Goal: Task Accomplishment & Management: Manage account settings

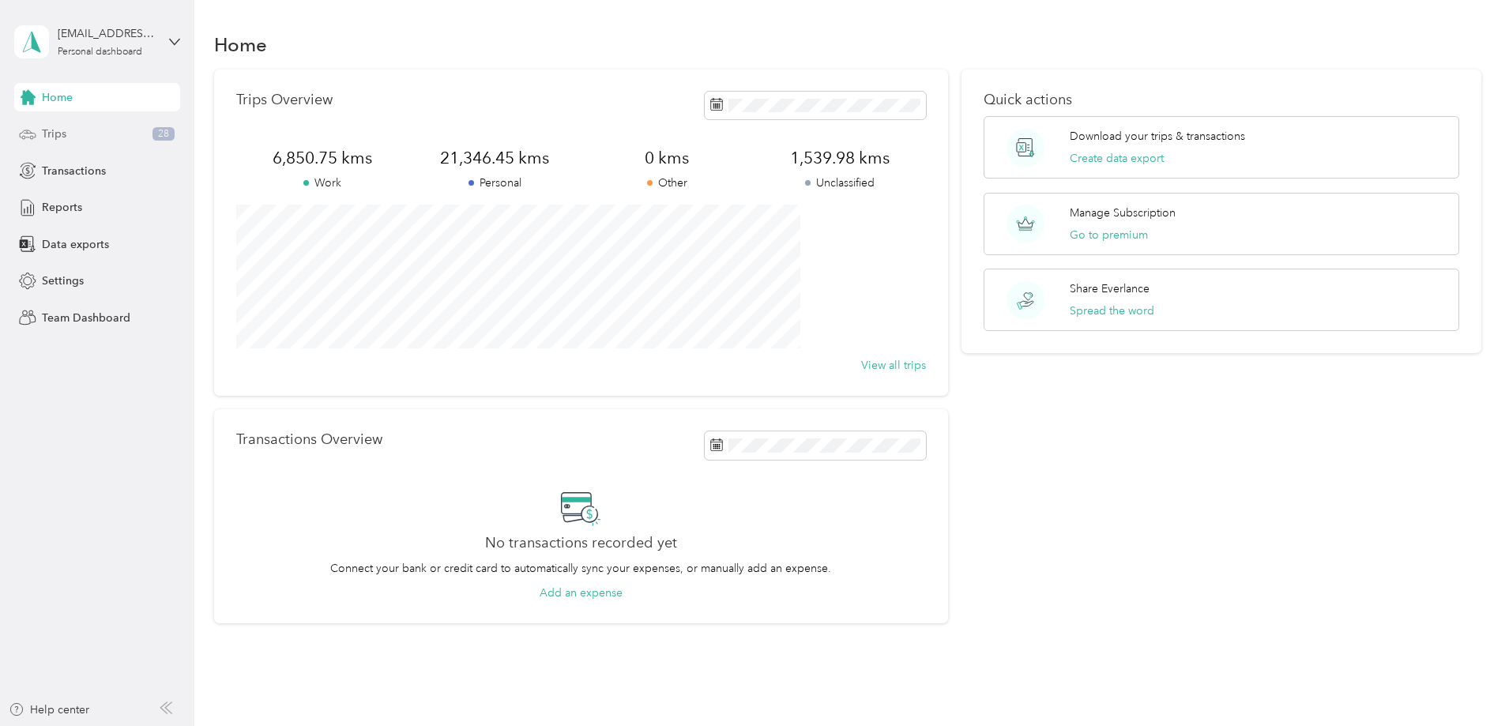
click at [91, 136] on div "Trips 28" at bounding box center [97, 134] width 166 height 28
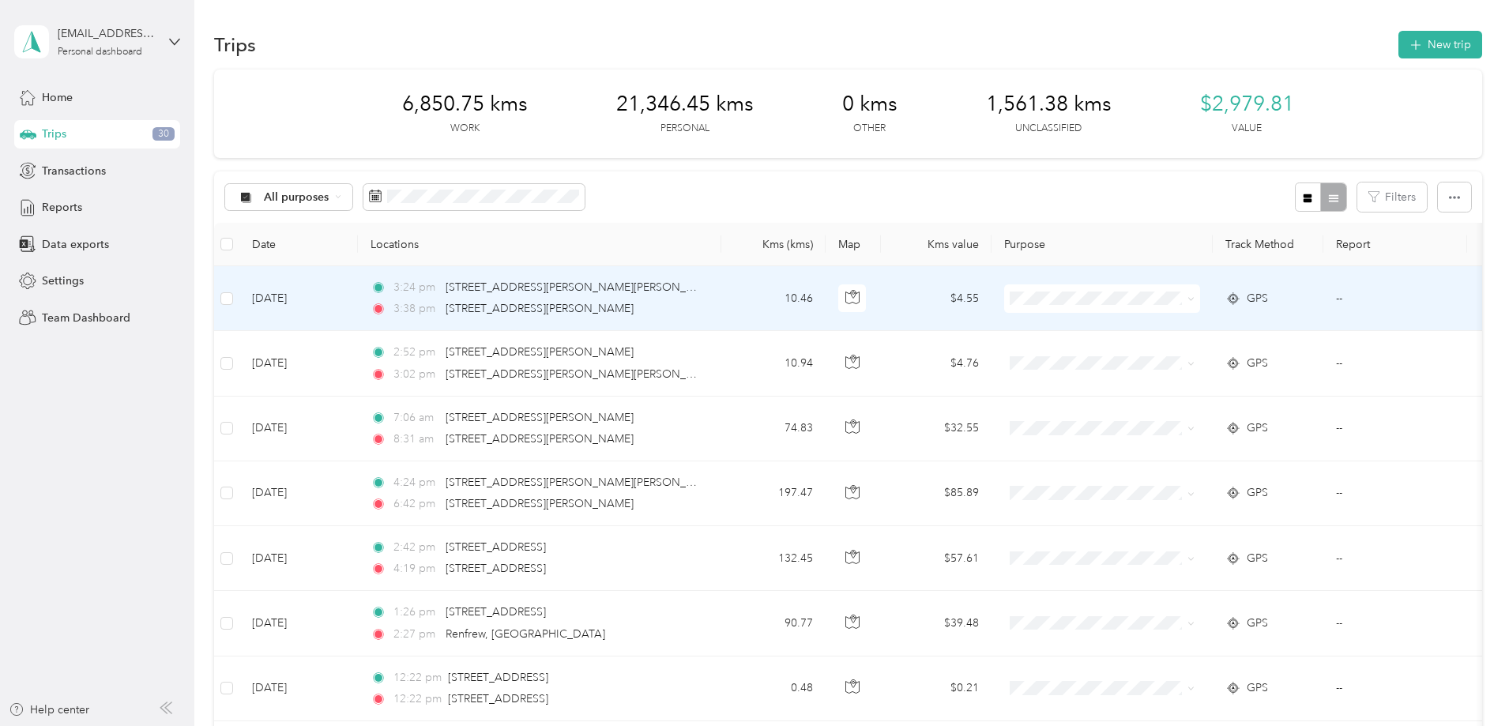
click at [1195, 298] on span at bounding box center [1188, 298] width 13 height 17
click at [992, 298] on td "$4.55" at bounding box center [936, 298] width 111 height 65
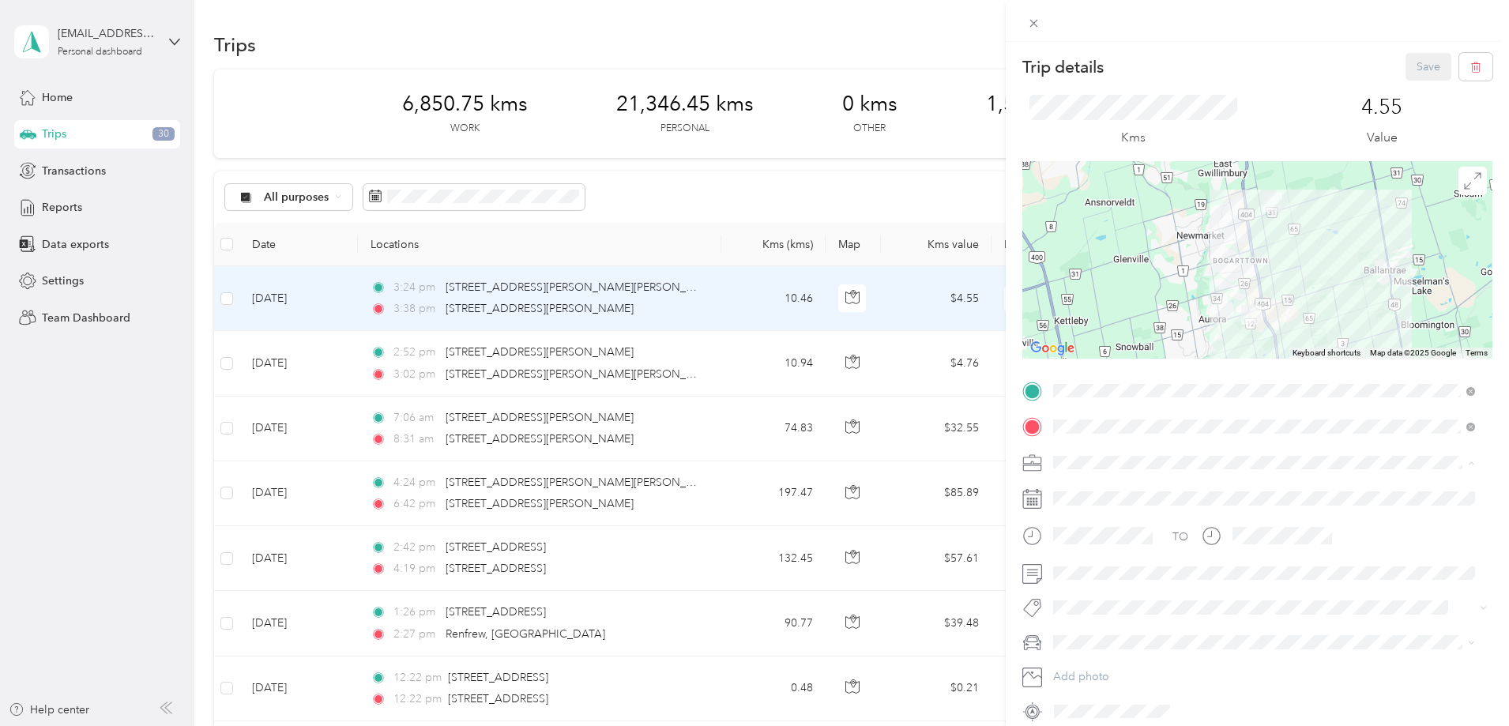
click at [1090, 485] on div "Work" at bounding box center [1264, 490] width 411 height 17
click at [1424, 70] on button "Save" at bounding box center [1429, 67] width 46 height 28
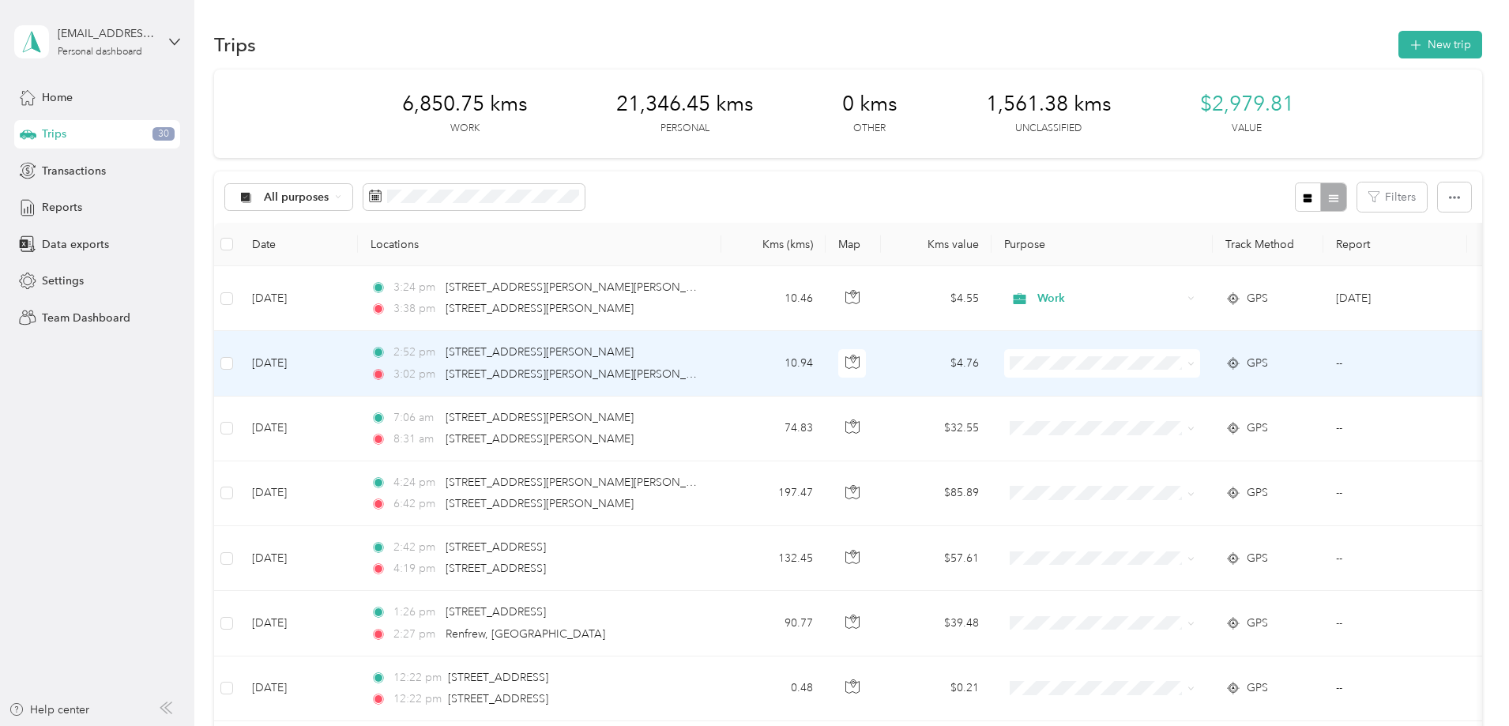
click at [992, 367] on td "$4.76" at bounding box center [936, 363] width 111 height 65
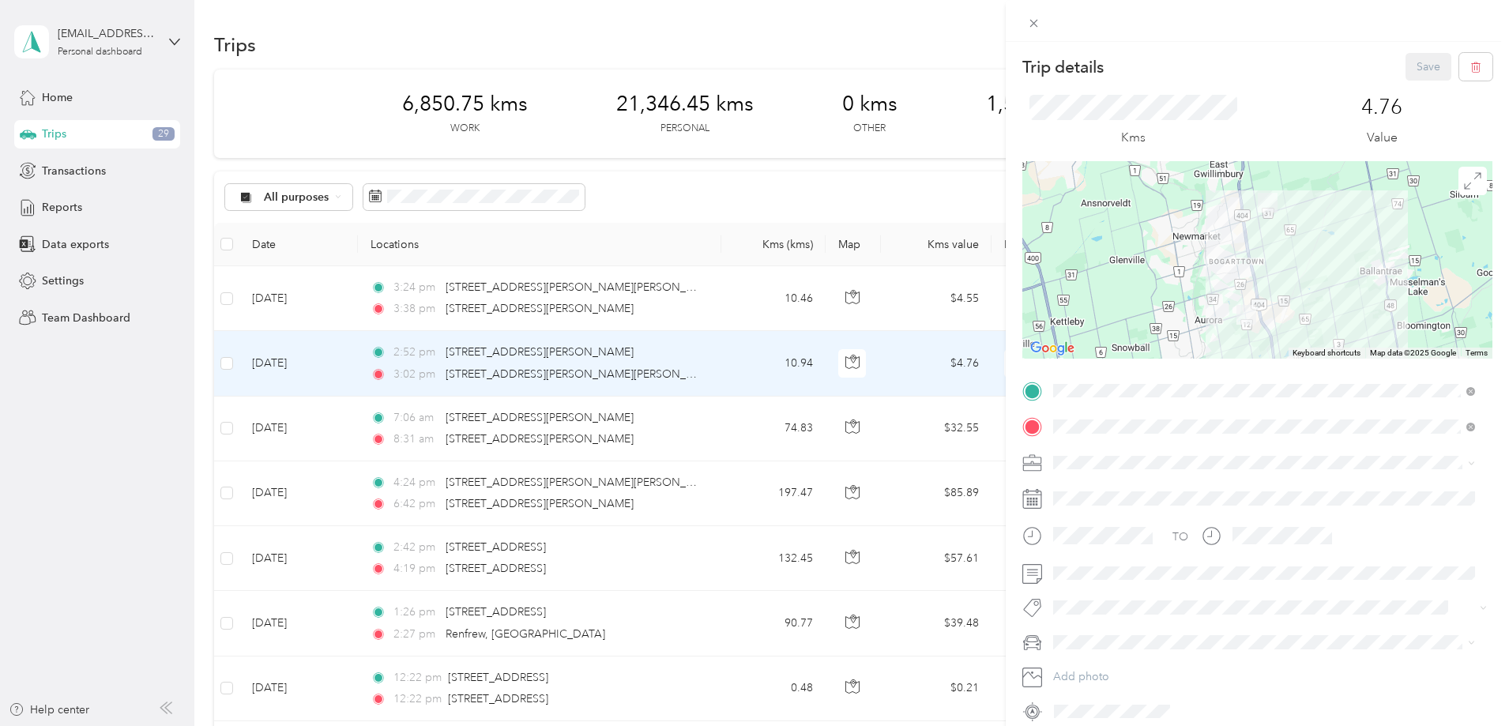
click at [1097, 486] on div "Work" at bounding box center [1264, 489] width 411 height 17
click at [1425, 62] on button "Save" at bounding box center [1429, 67] width 46 height 28
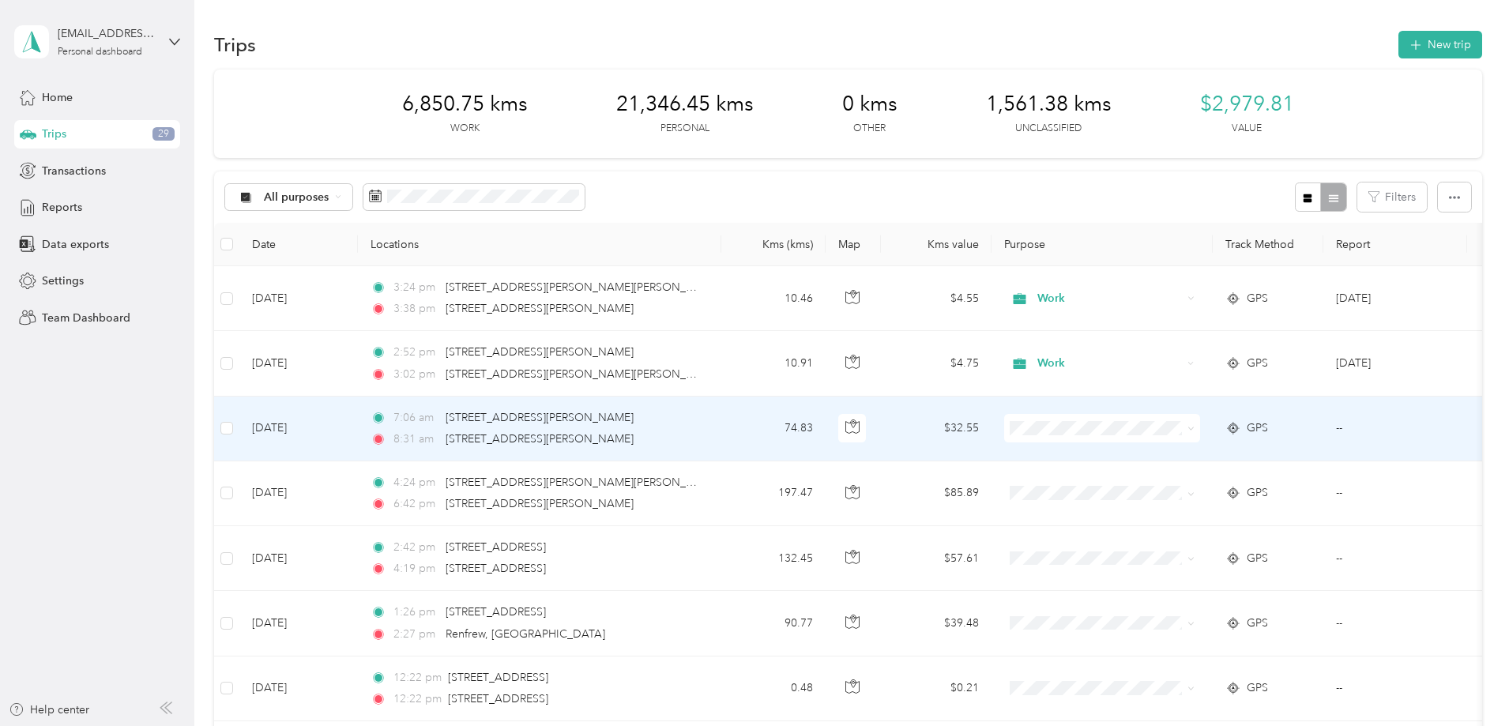
click at [1195, 427] on icon at bounding box center [1191, 428] width 7 height 7
click at [1260, 485] on span "Personal" at bounding box center [1222, 481] width 146 height 17
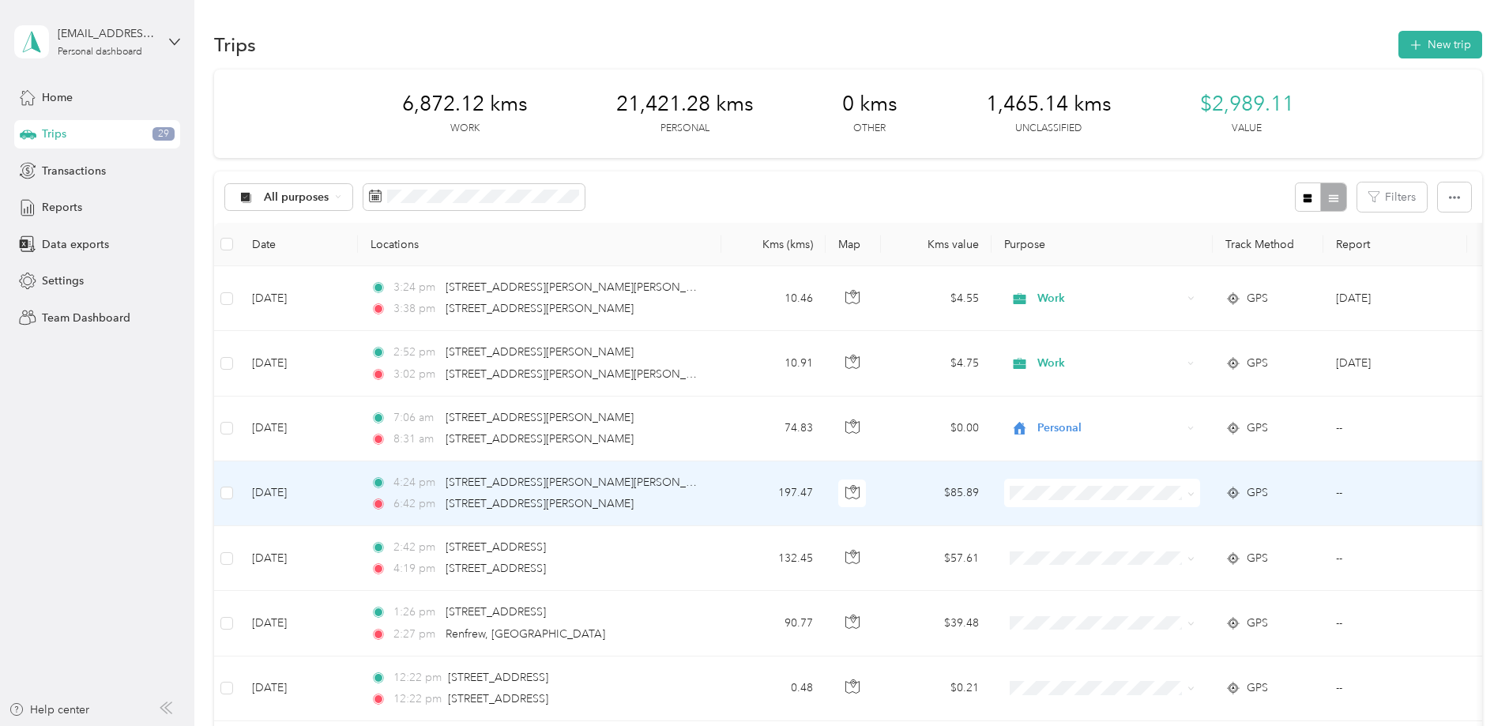
click at [721, 487] on td "4:24 pm [STREET_ADDRESS][PERSON_NAME][PERSON_NAME] 6:42 pm [STREET_ADDRESS][PER…" at bounding box center [539, 493] width 363 height 65
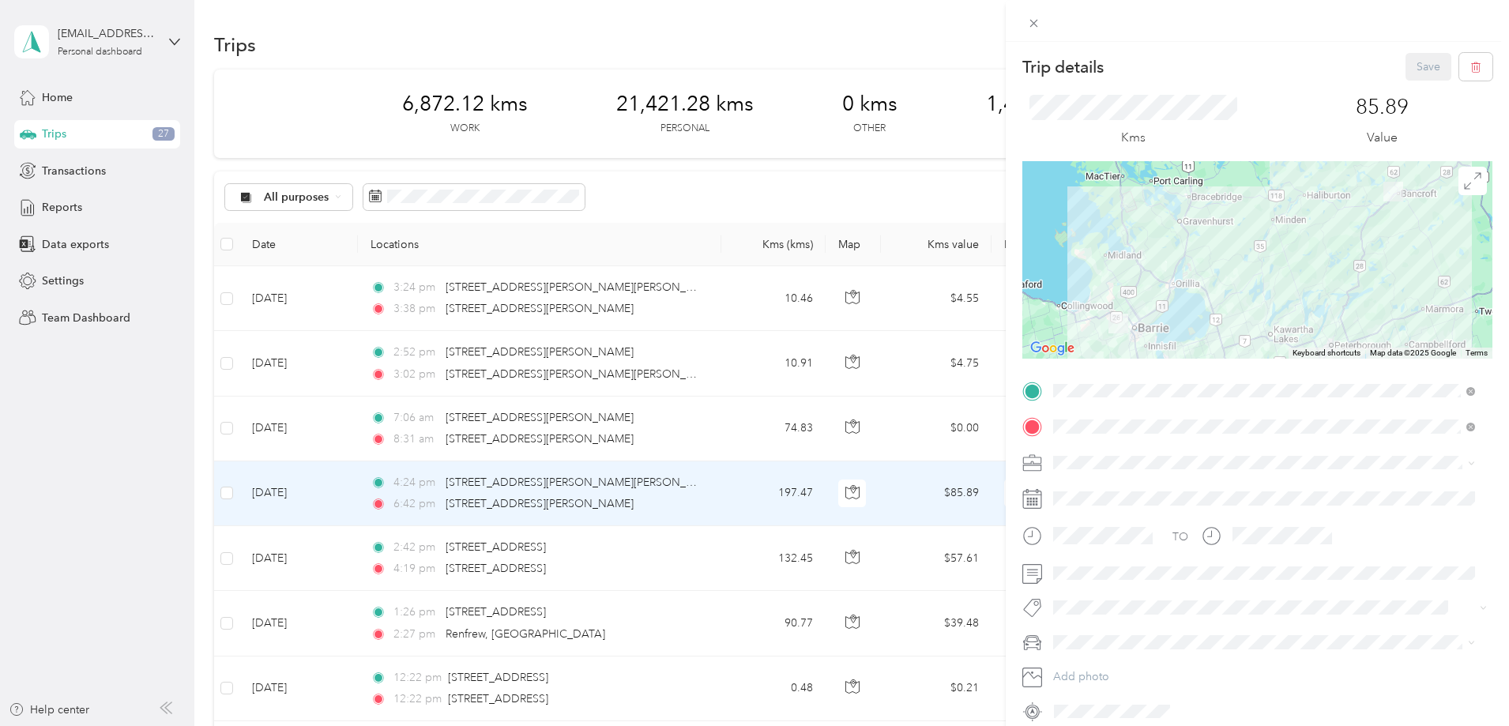
click at [1087, 489] on div "Work" at bounding box center [1264, 488] width 411 height 17
click at [1046, 571] on div at bounding box center [1258, 573] width 470 height 25
click at [1008, 578] on form "Trip details Save This trip cannot be edited because it is either under review,…" at bounding box center [1257, 388] width 503 height 671
click at [1238, 100] on div "Kms 85.89 Value" at bounding box center [1258, 121] width 470 height 81
click at [1406, 67] on button "Save" at bounding box center [1429, 67] width 46 height 28
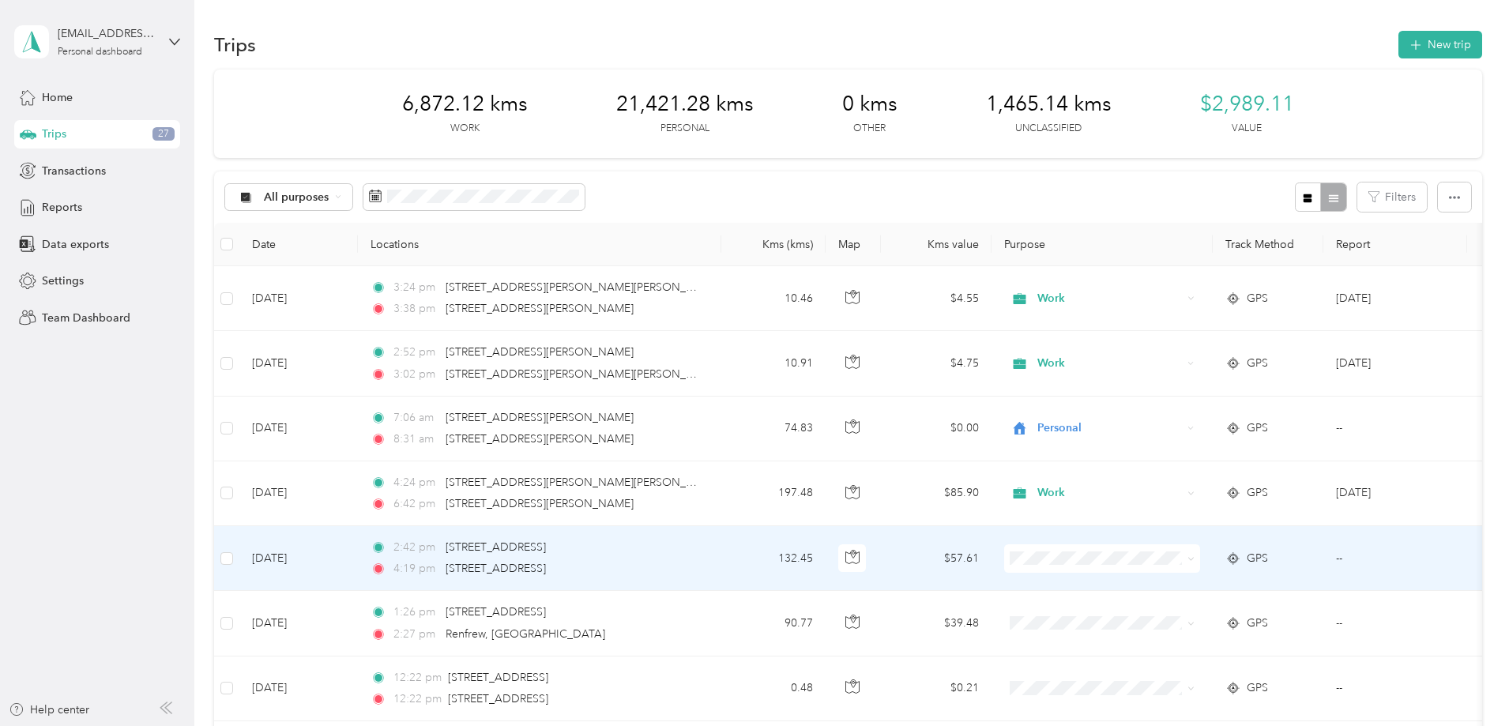
click at [992, 554] on td "$57.61" at bounding box center [936, 558] width 111 height 65
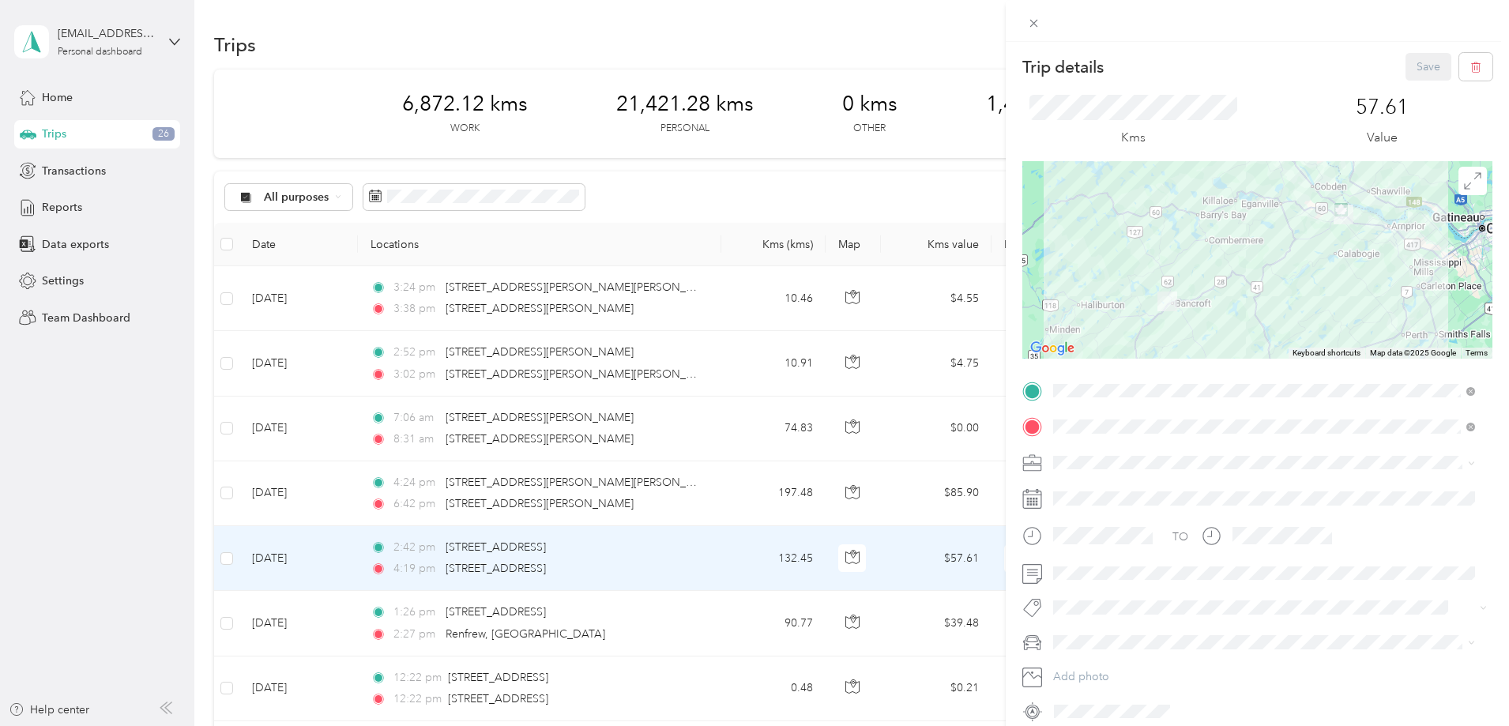
click at [1077, 492] on span "Work" at bounding box center [1072, 490] width 27 height 13
click at [1431, 57] on button "Save" at bounding box center [1429, 67] width 46 height 28
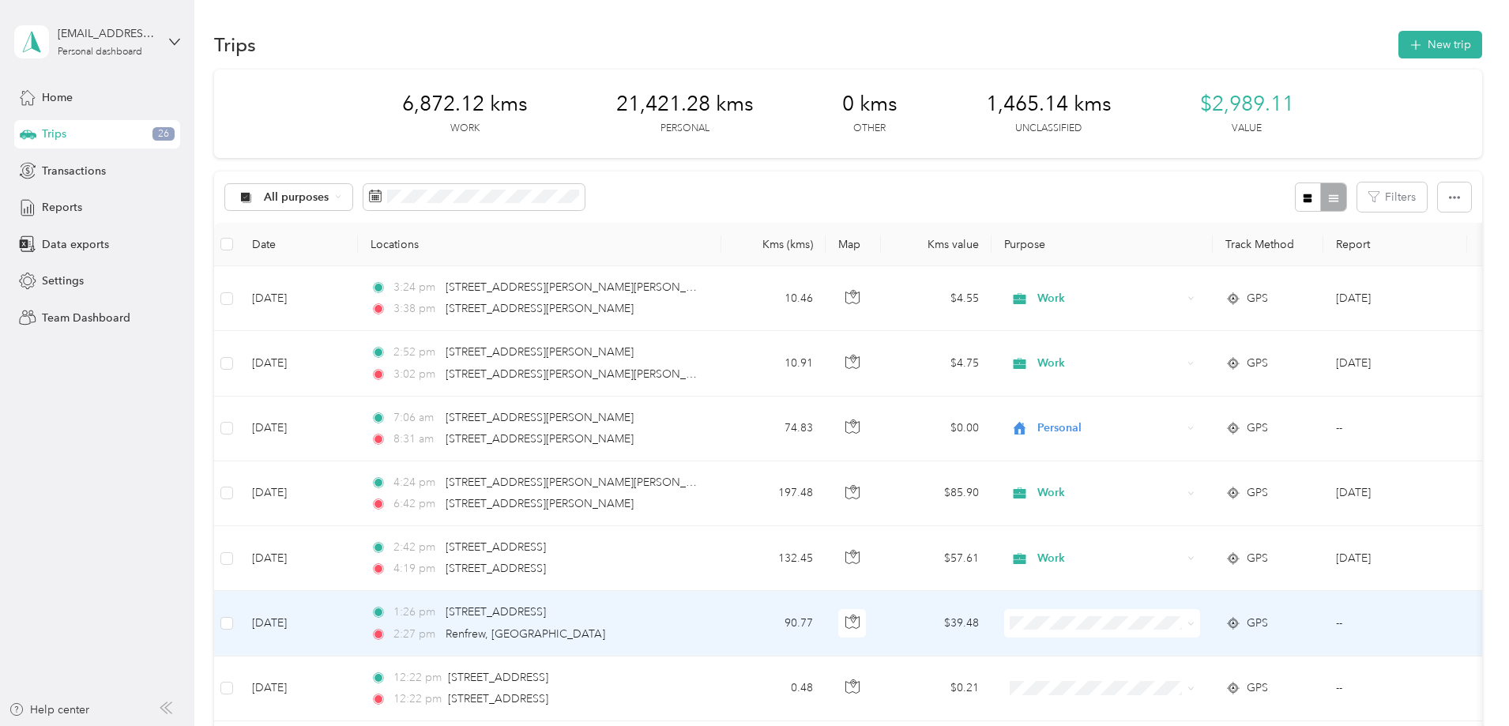
click at [992, 635] on td "$39.48" at bounding box center [936, 623] width 111 height 65
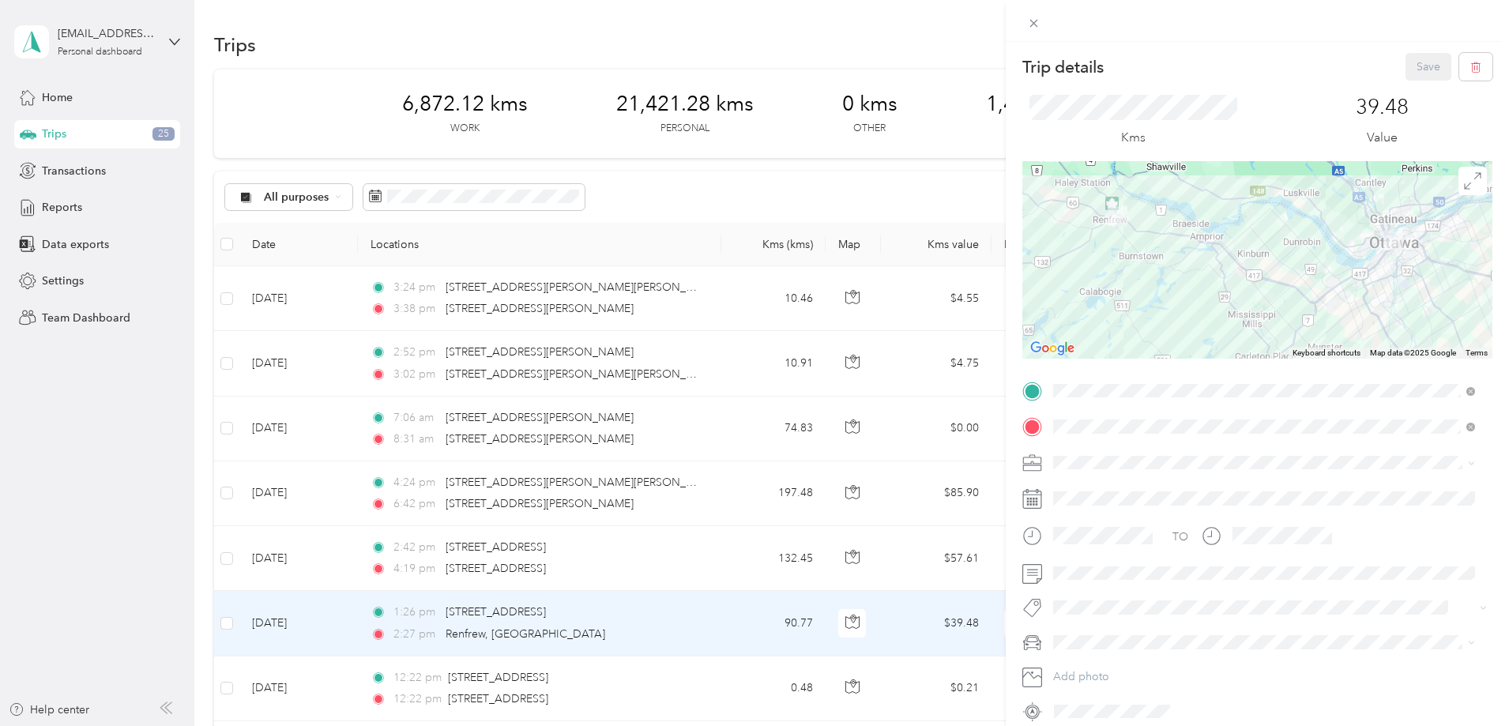
click at [1087, 490] on div "Work" at bounding box center [1264, 489] width 411 height 17
click at [1422, 62] on button "Save" at bounding box center [1429, 67] width 46 height 28
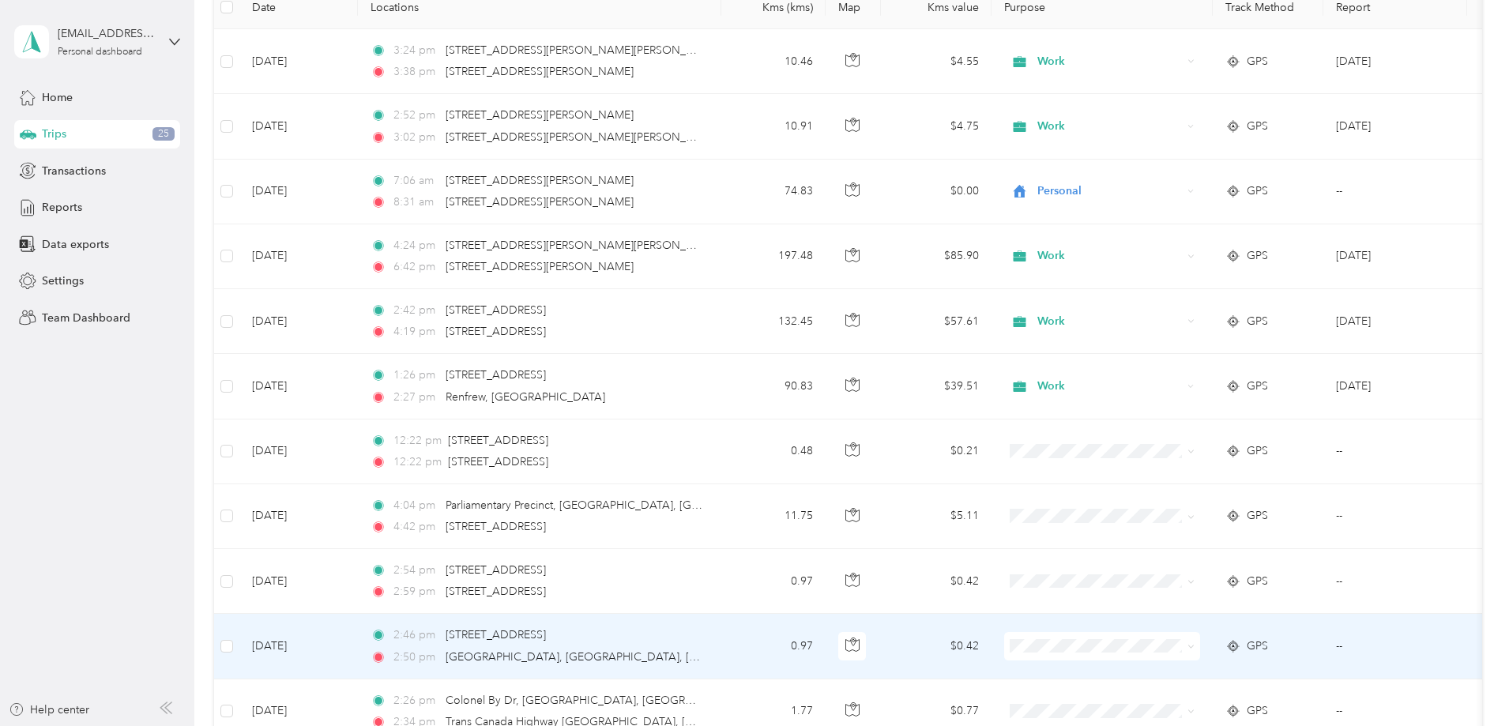
scroll to position [316, 0]
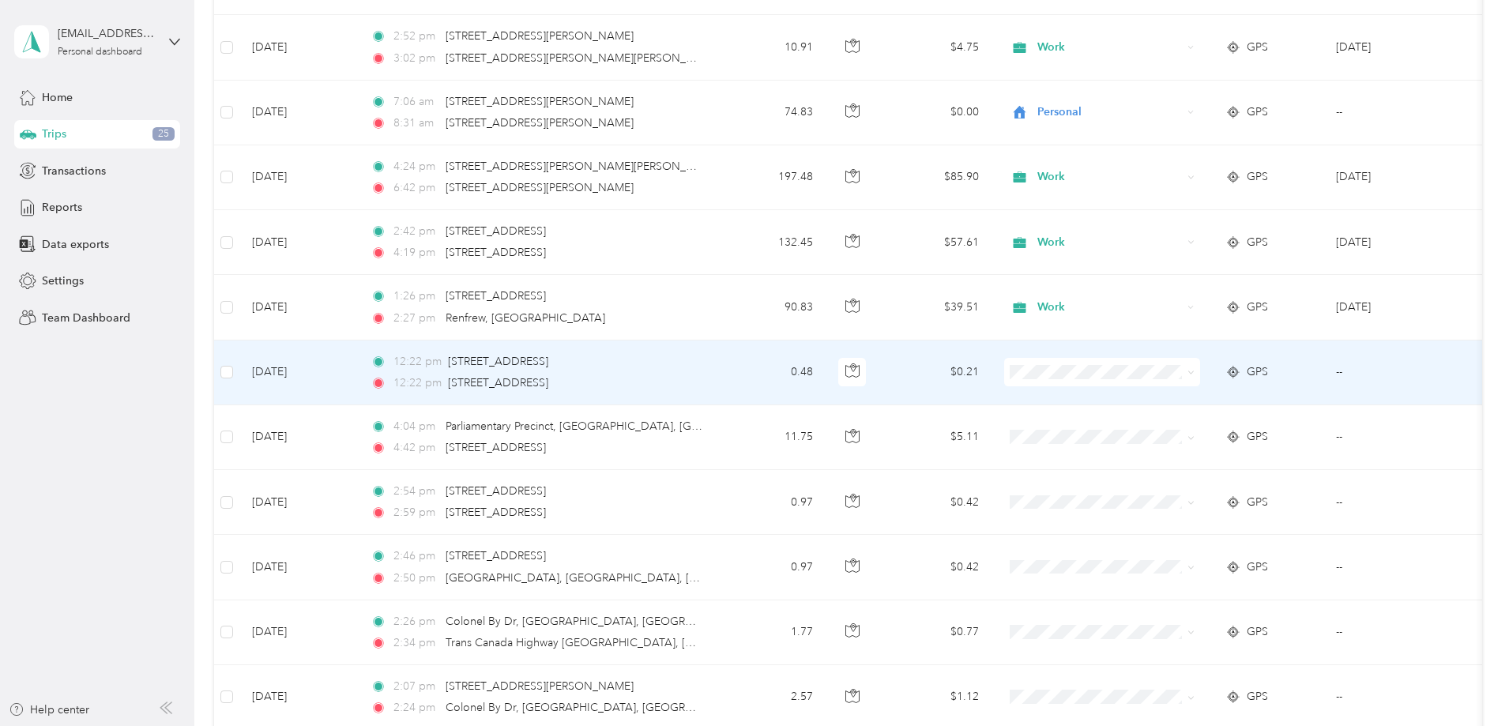
click at [992, 380] on td "$0.21" at bounding box center [936, 373] width 111 height 65
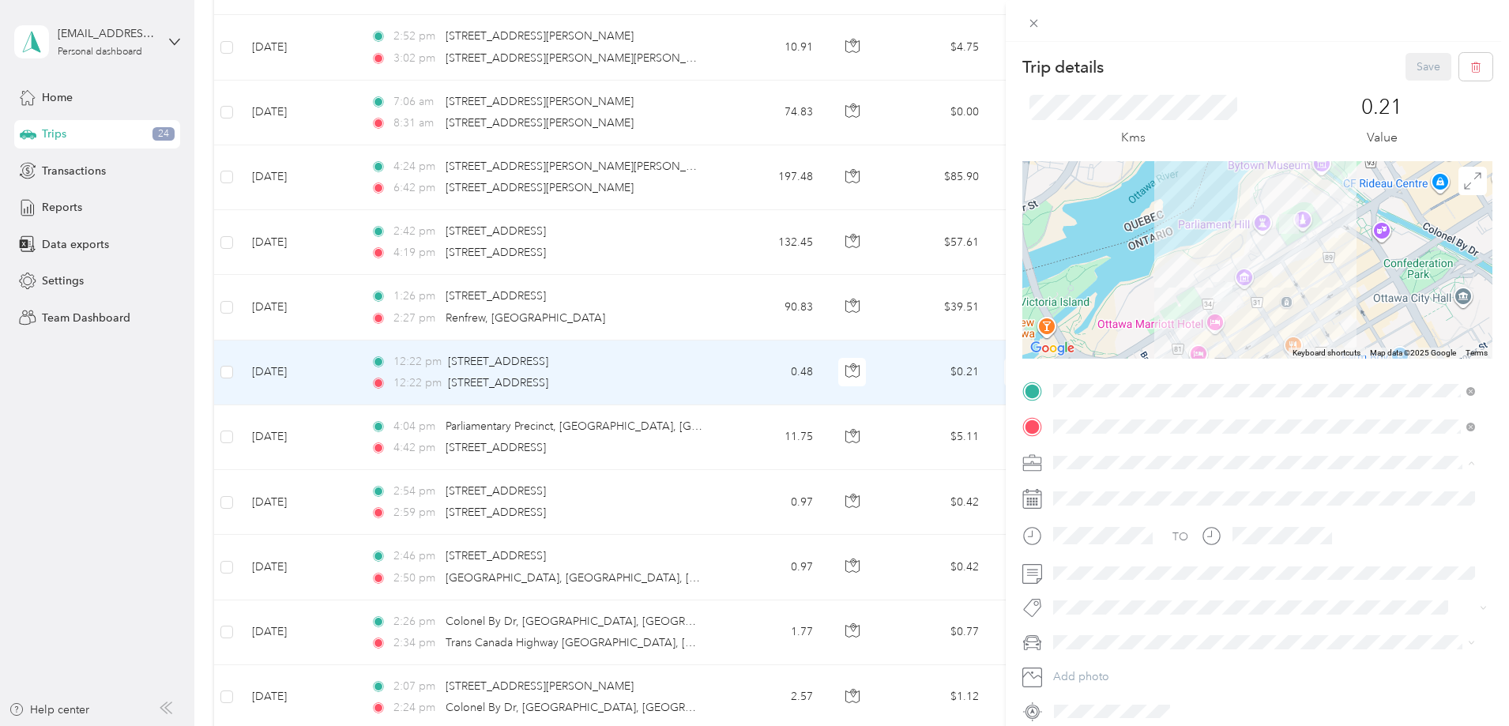
click at [1108, 488] on div "Work" at bounding box center [1264, 490] width 411 height 17
click at [1411, 59] on button "Save" at bounding box center [1429, 67] width 46 height 28
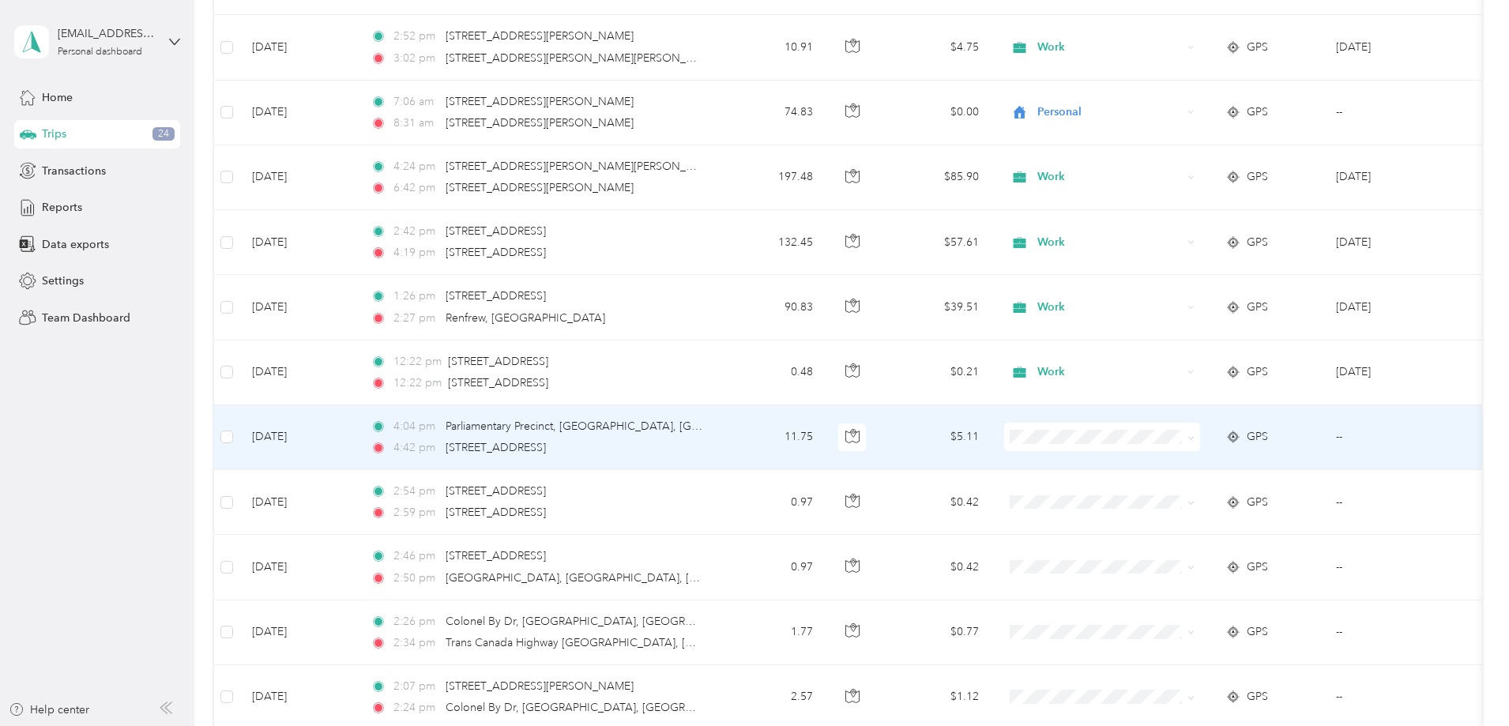
click at [992, 439] on td "$5.11" at bounding box center [936, 437] width 111 height 65
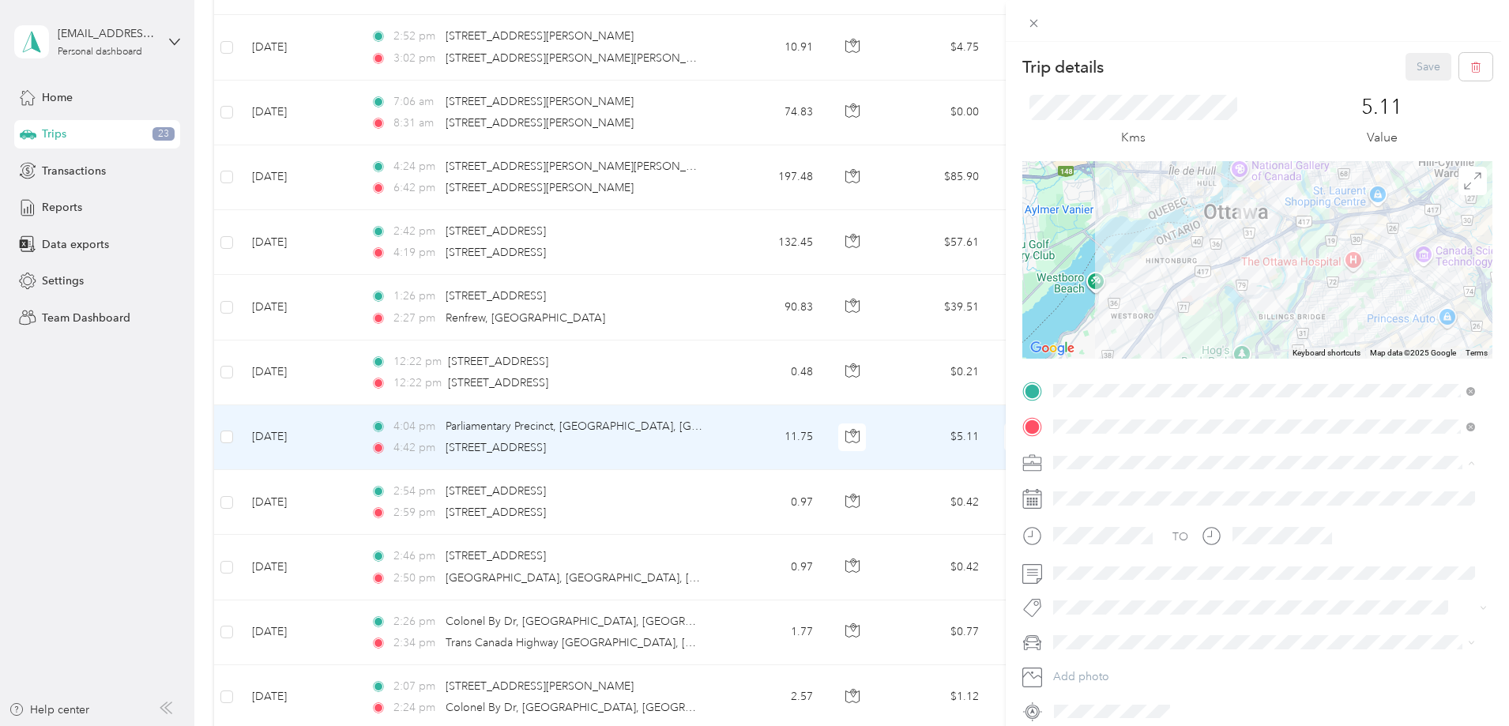
click at [1105, 495] on div "Work" at bounding box center [1264, 490] width 411 height 17
click at [1422, 66] on button "Save" at bounding box center [1429, 67] width 46 height 28
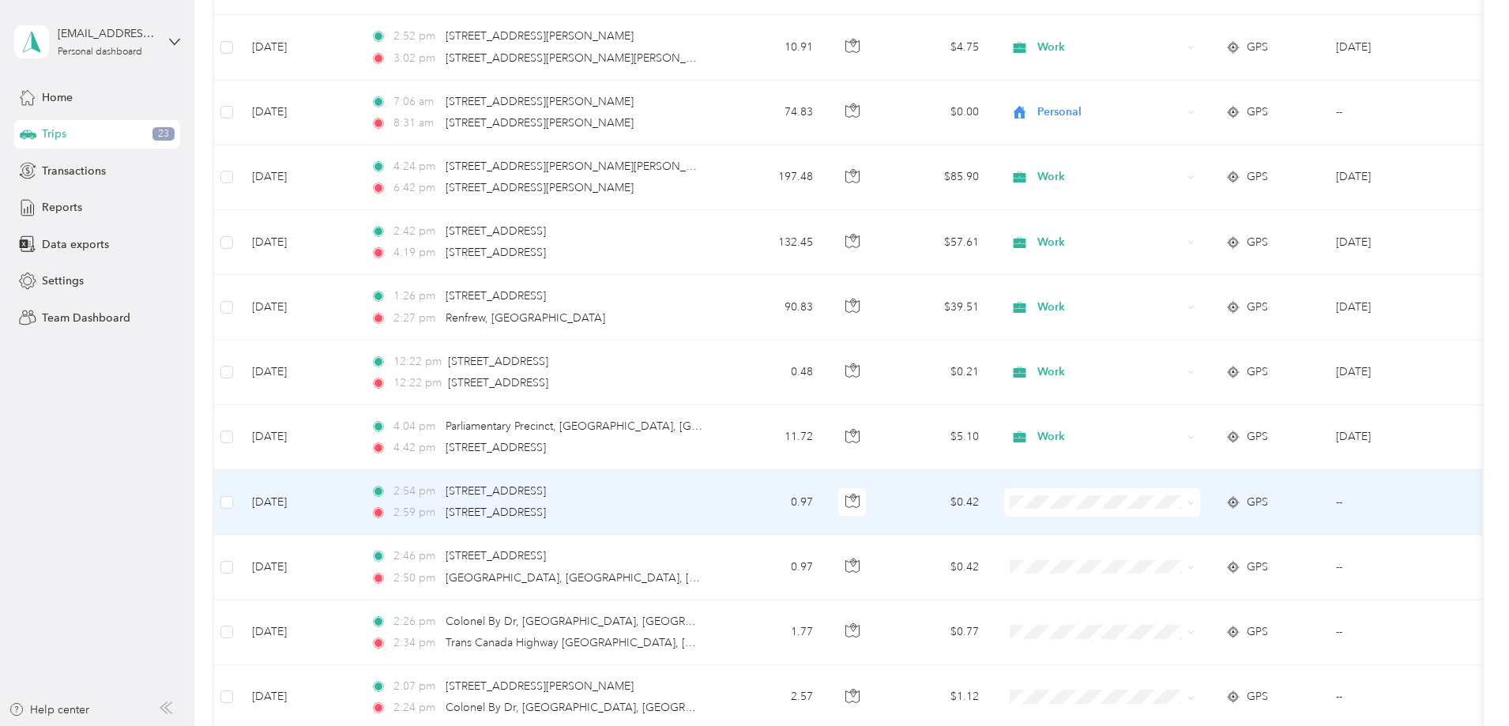
click at [992, 503] on td "$0.42" at bounding box center [936, 502] width 111 height 65
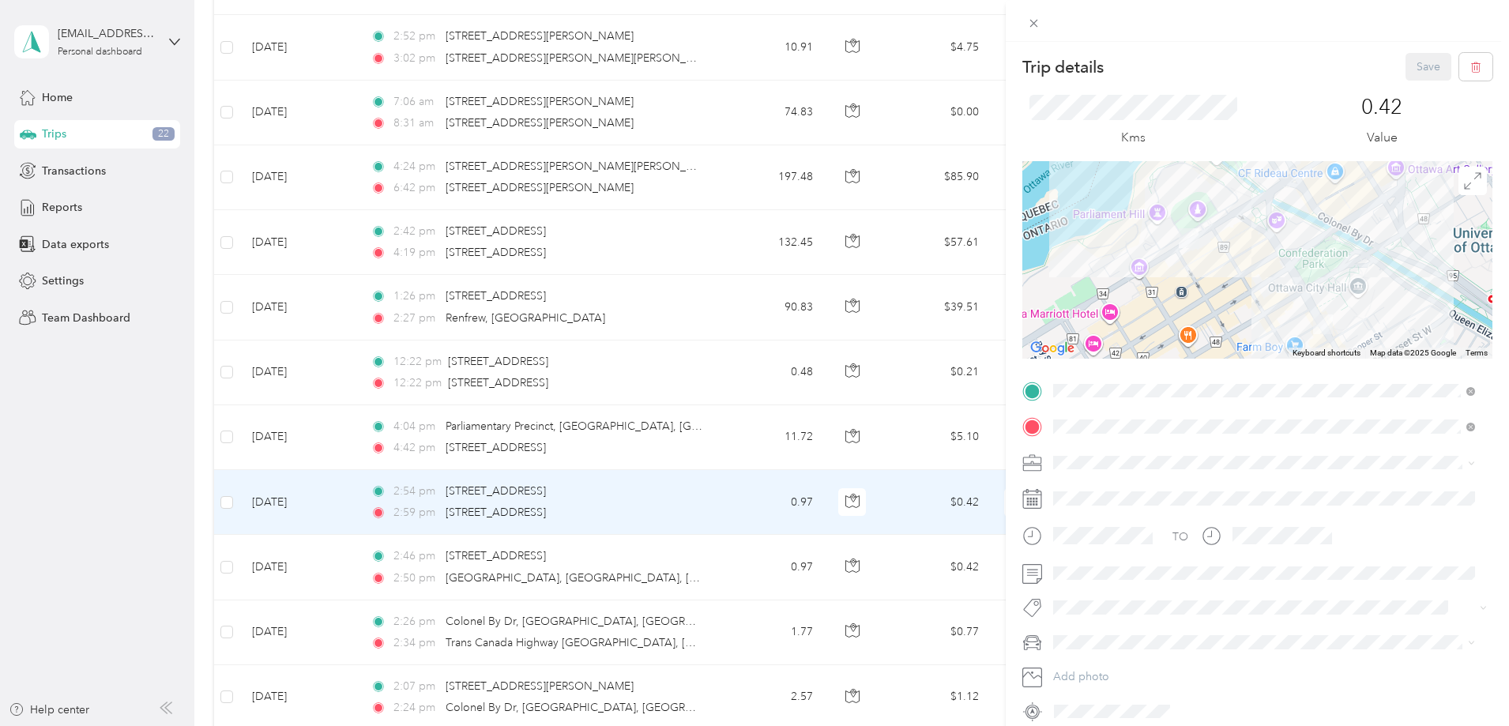
click at [1097, 494] on li "Work" at bounding box center [1264, 487] width 433 height 28
click at [1411, 62] on button "Save" at bounding box center [1429, 67] width 46 height 28
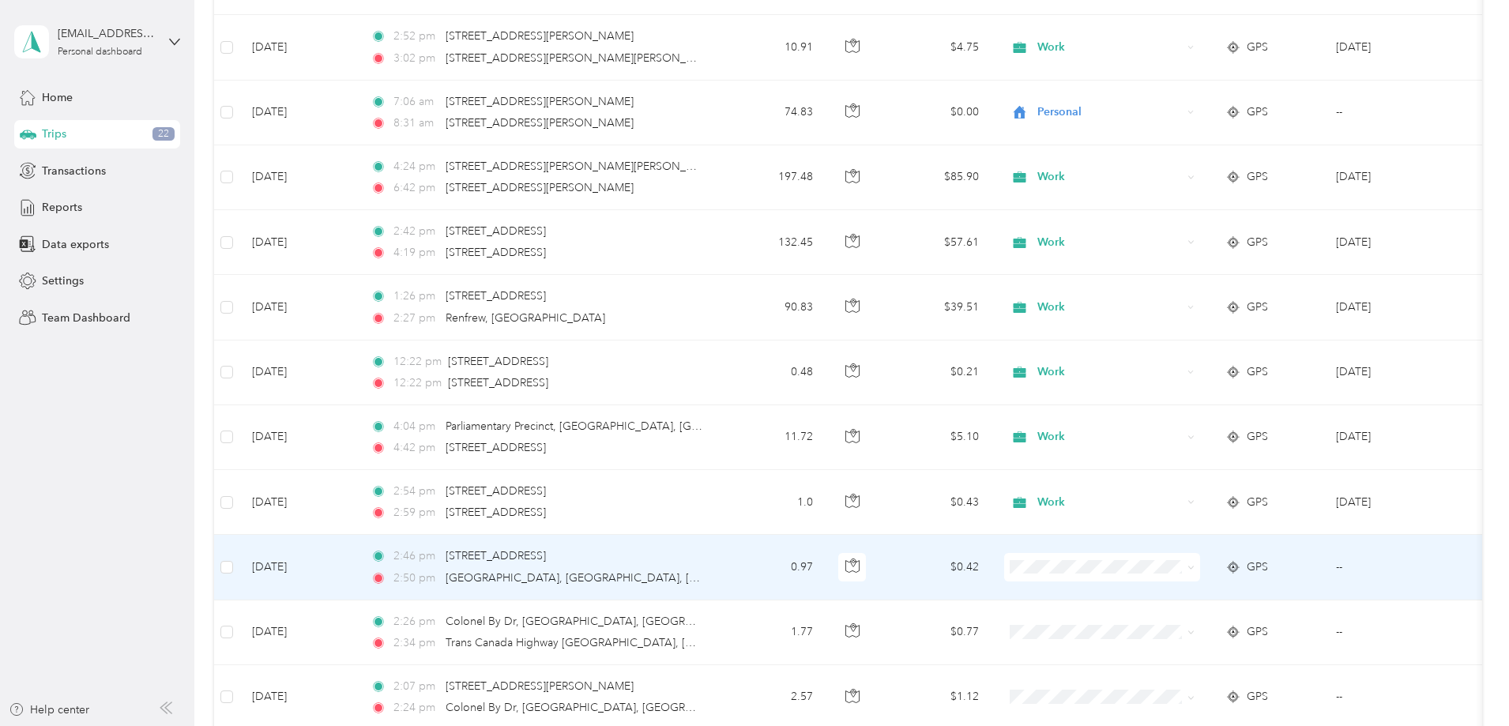
click at [992, 560] on td "$0.42" at bounding box center [936, 567] width 111 height 65
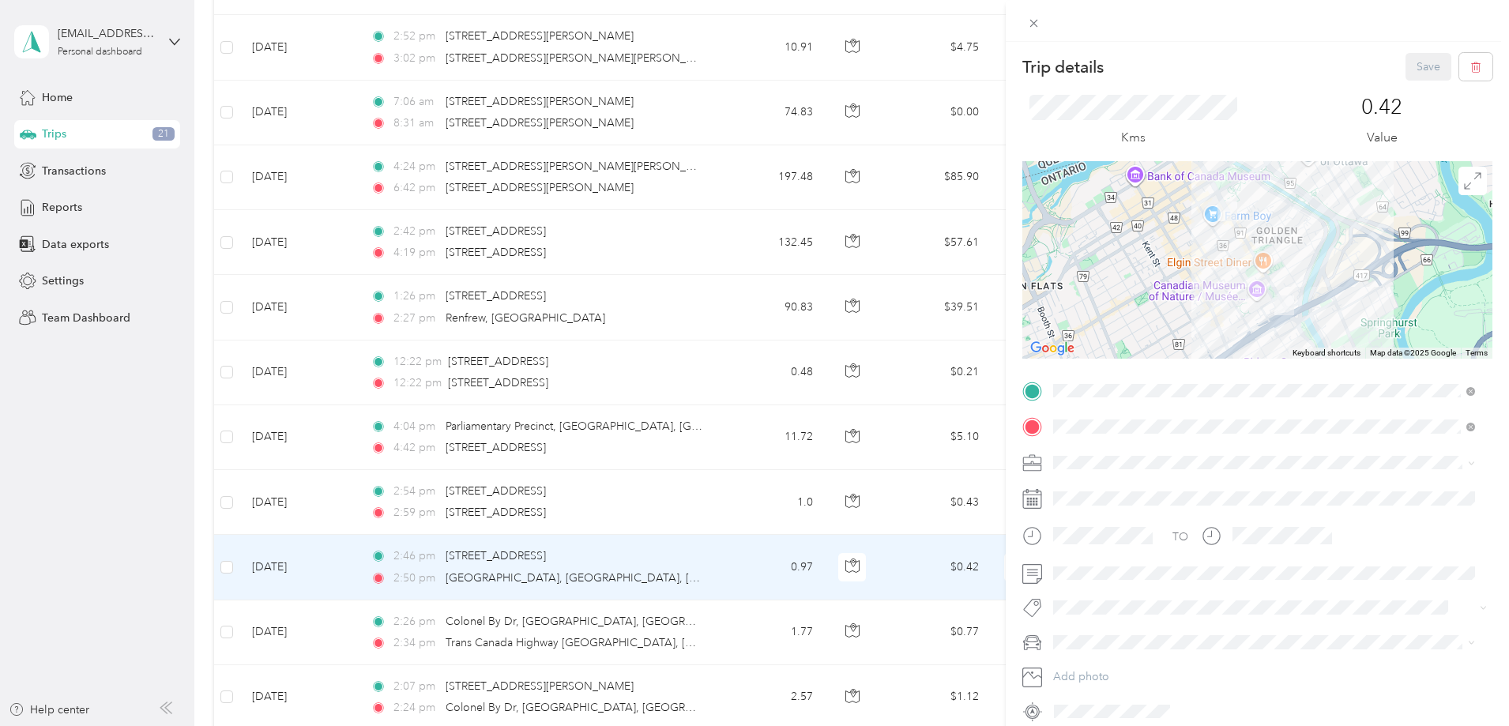
click at [1098, 490] on div "Work" at bounding box center [1264, 485] width 411 height 17
click at [1419, 59] on button "Save" at bounding box center [1429, 67] width 46 height 28
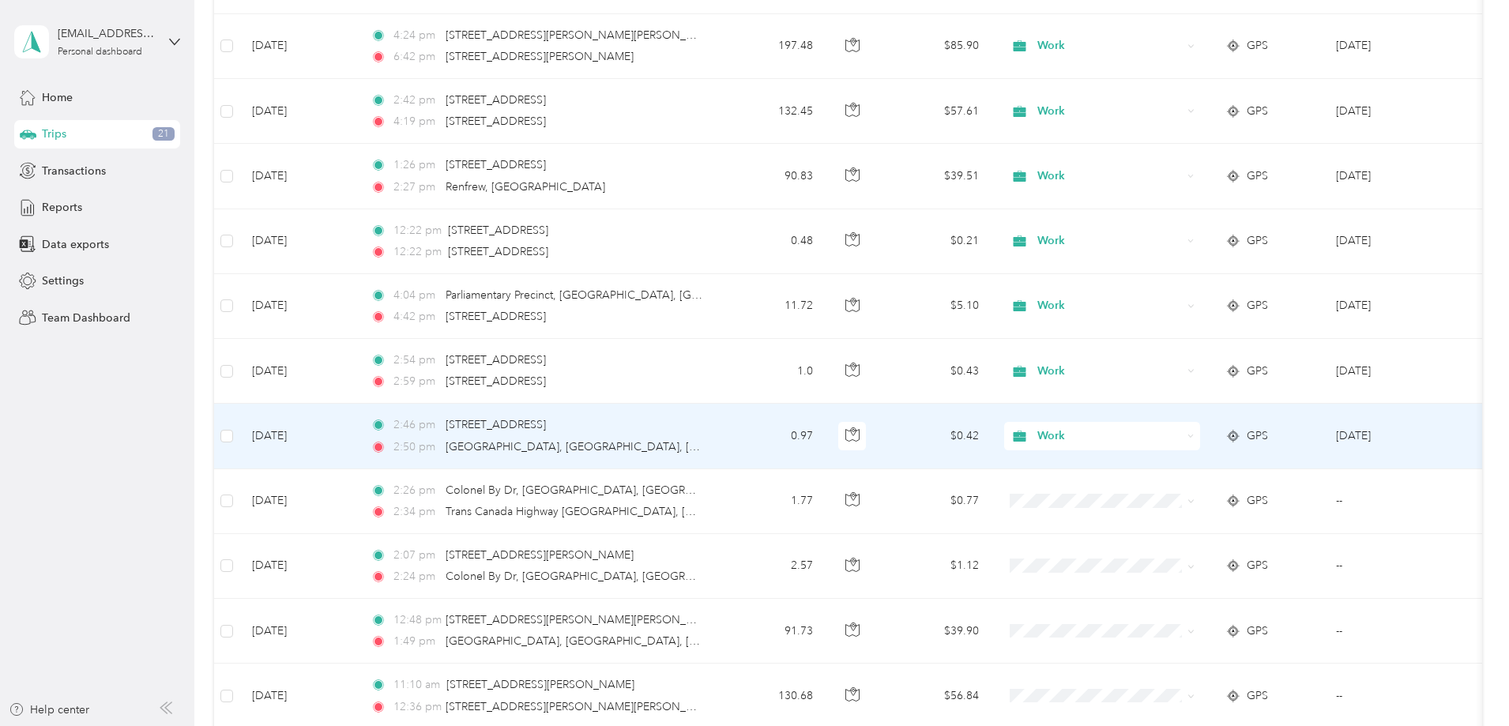
scroll to position [632, 0]
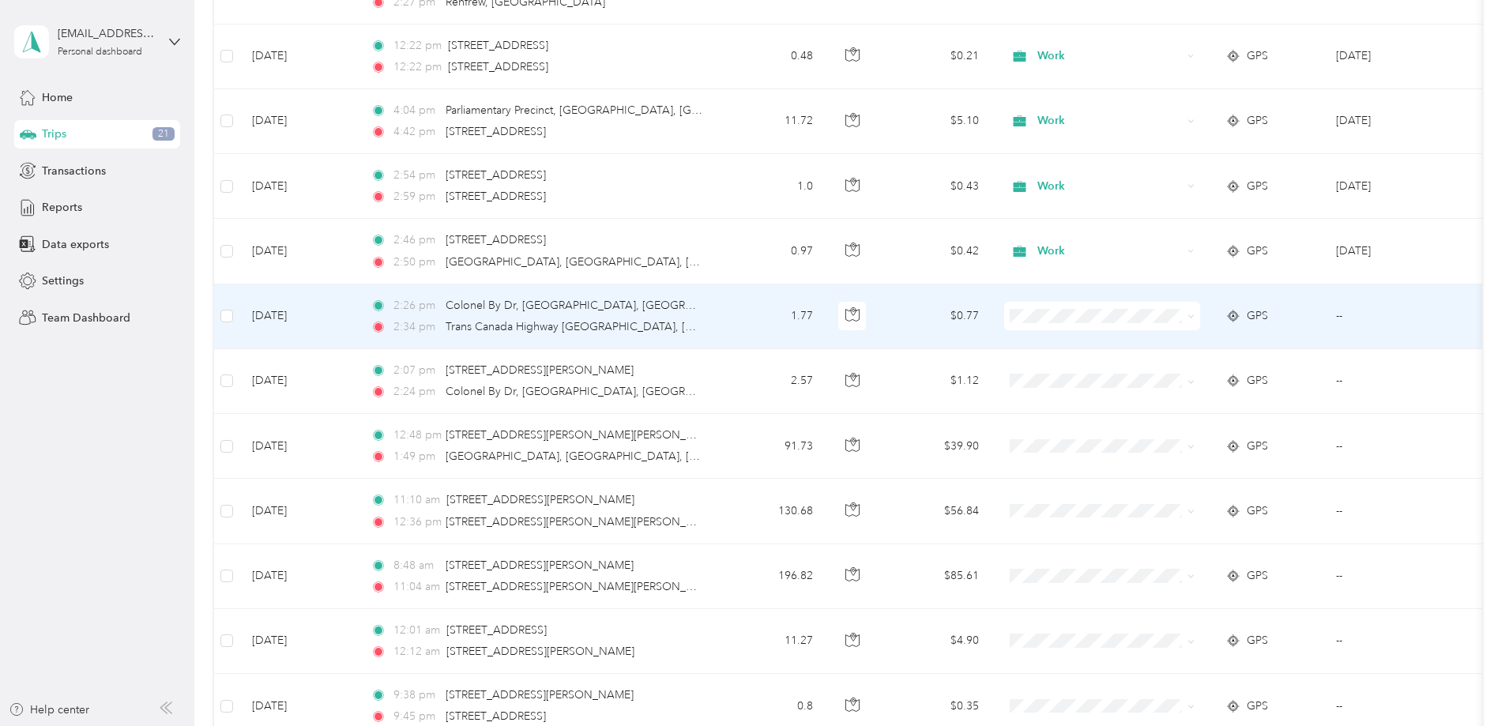
click at [992, 304] on td "$0.77" at bounding box center [936, 316] width 111 height 65
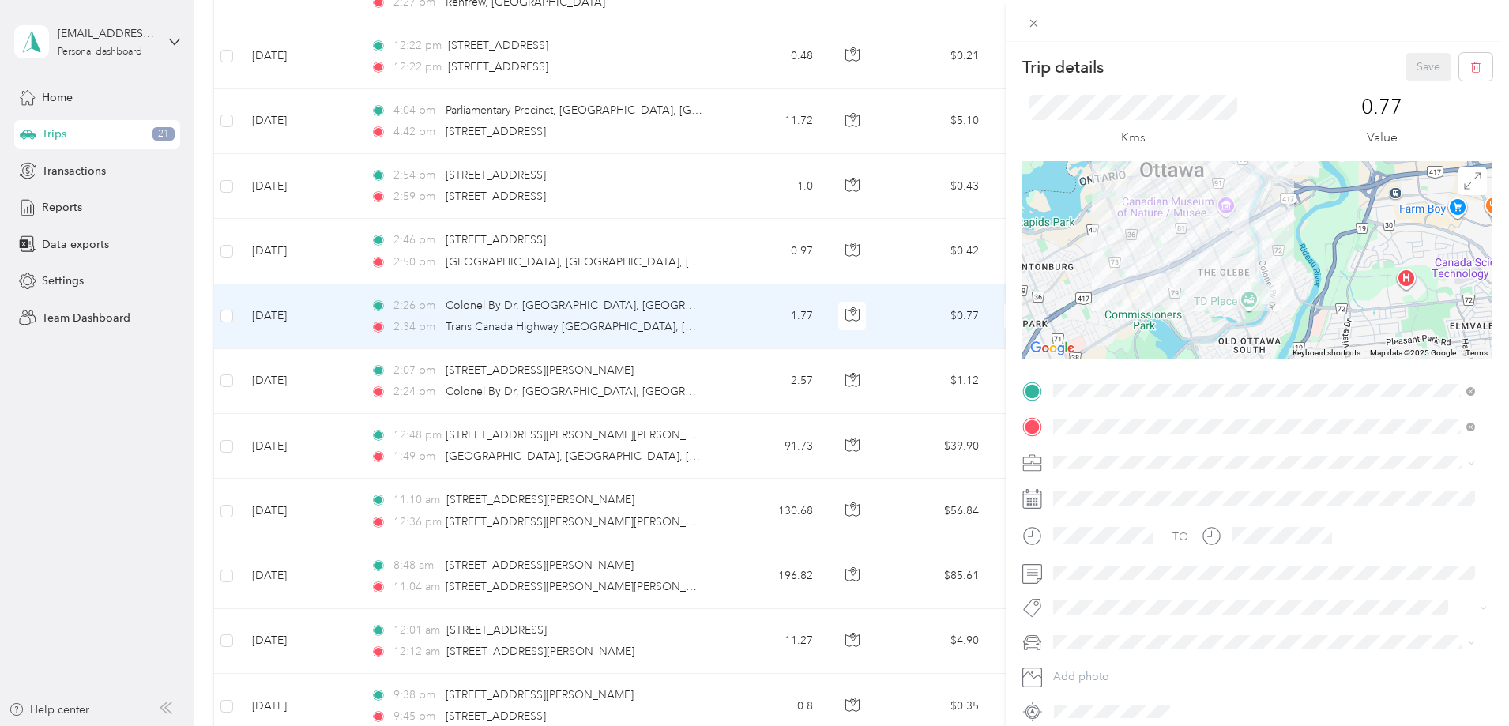
click at [1100, 499] on ol "Work Personal Law enforcement Other Charity Medical Moving Commute" at bounding box center [1264, 586] width 433 height 221
click at [1413, 64] on button "Save" at bounding box center [1429, 67] width 46 height 28
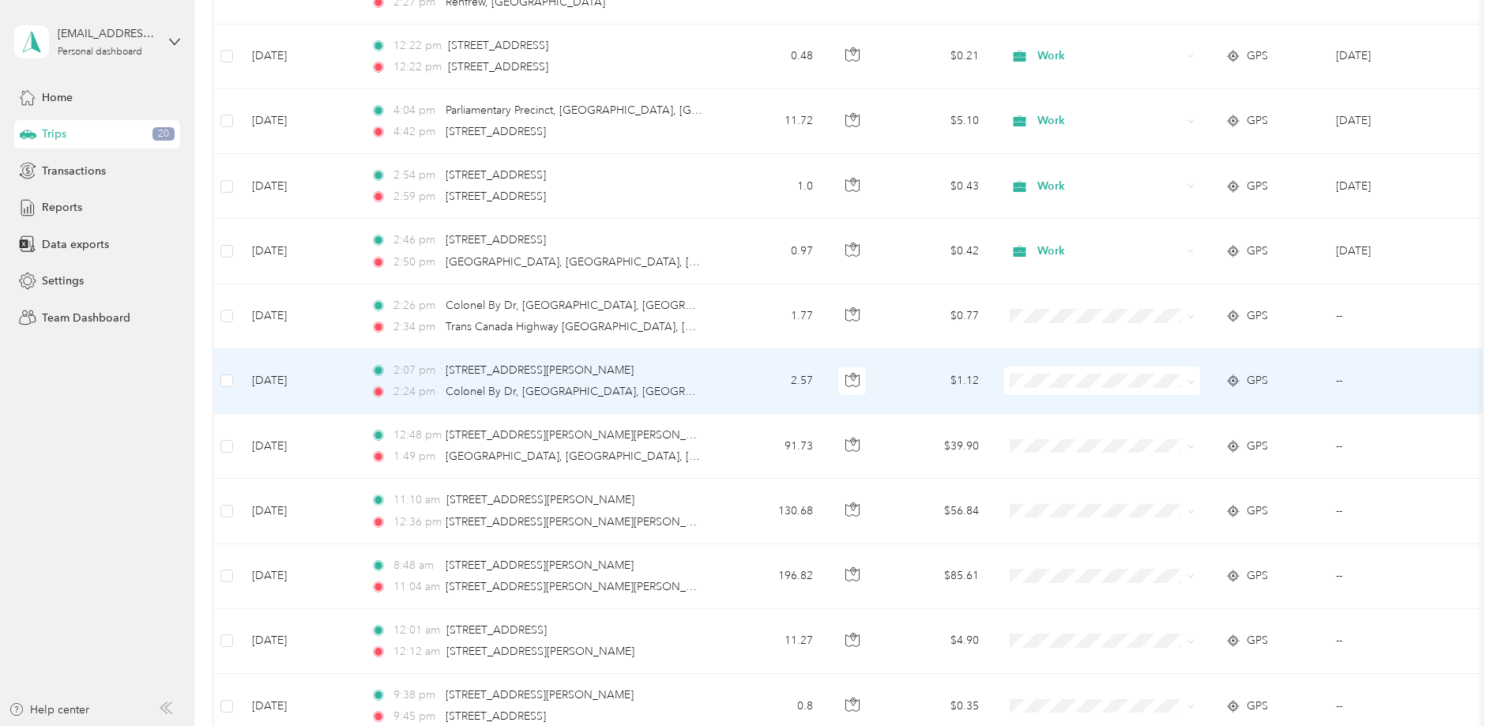
click at [992, 377] on td "$1.12" at bounding box center [936, 381] width 111 height 65
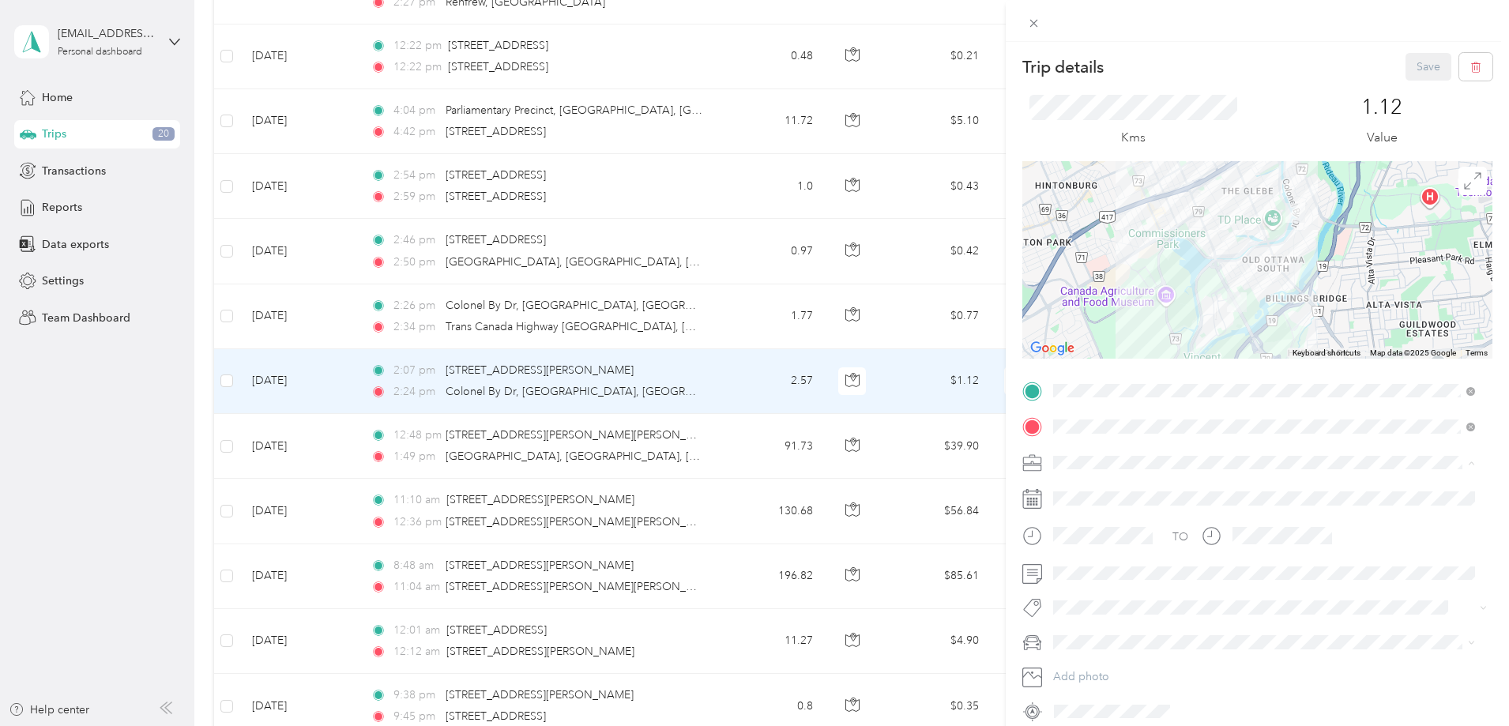
click at [1111, 490] on div "Work" at bounding box center [1264, 490] width 411 height 17
click at [1408, 67] on button "Save" at bounding box center [1429, 67] width 46 height 28
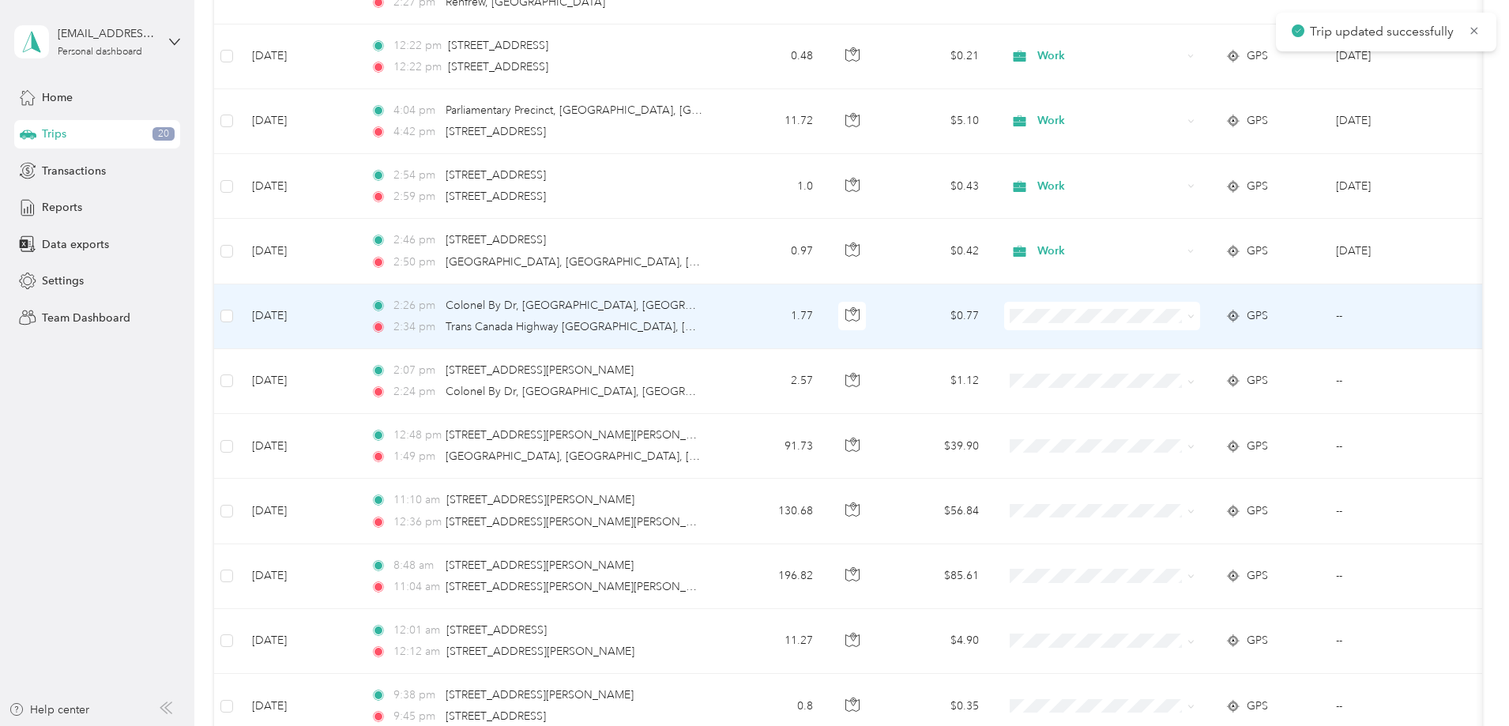
click at [992, 318] on td "$0.77" at bounding box center [936, 316] width 111 height 65
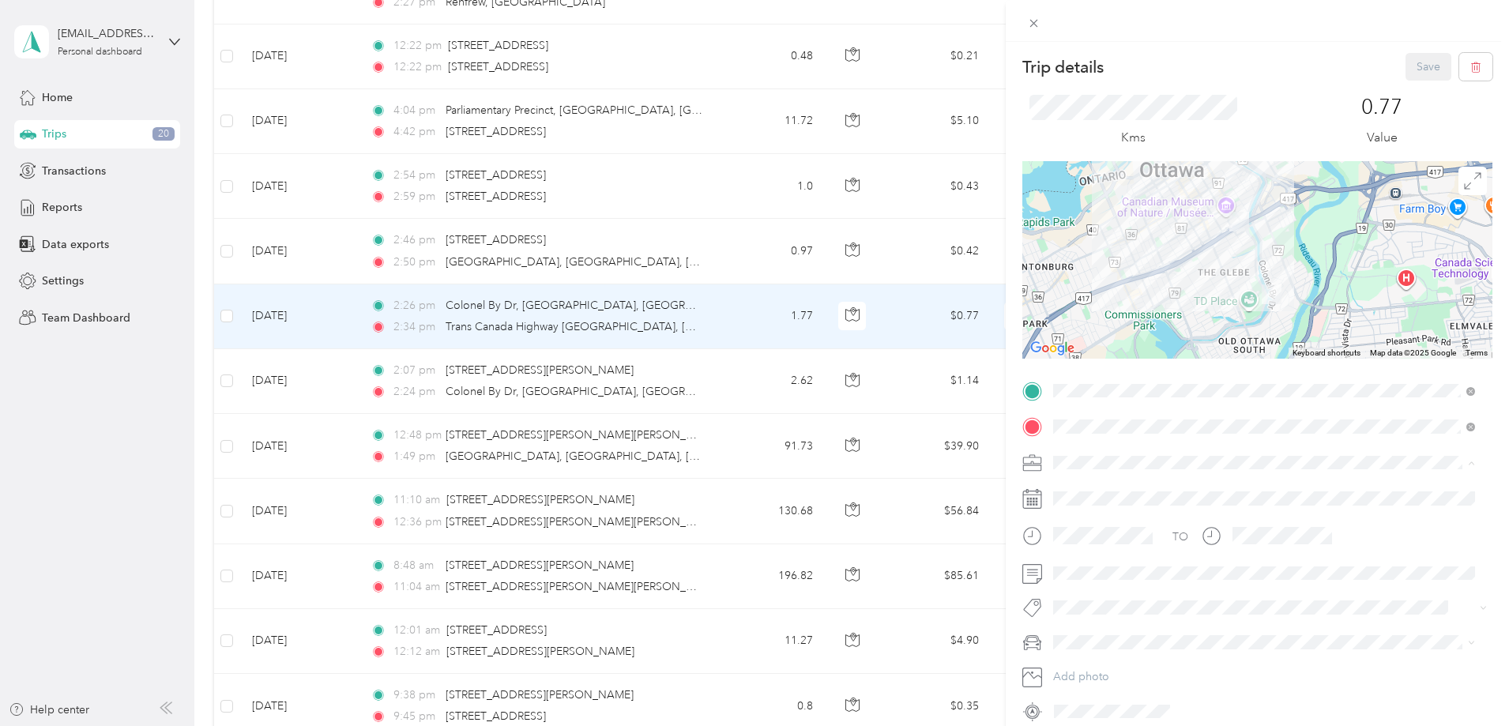
click at [1083, 492] on li "Work" at bounding box center [1264, 490] width 433 height 28
click at [1424, 65] on button "Save" at bounding box center [1429, 67] width 46 height 28
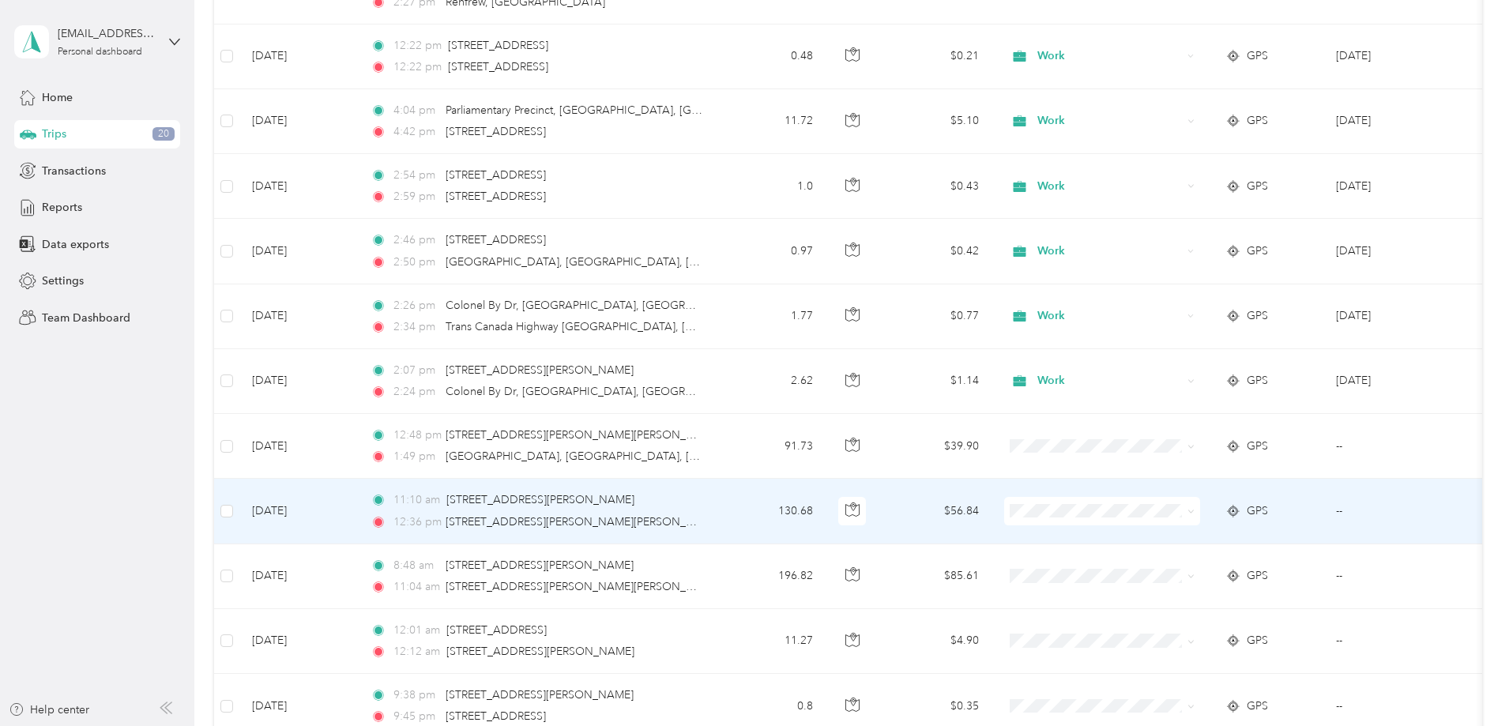
click at [992, 510] on td "$56.84" at bounding box center [936, 511] width 111 height 65
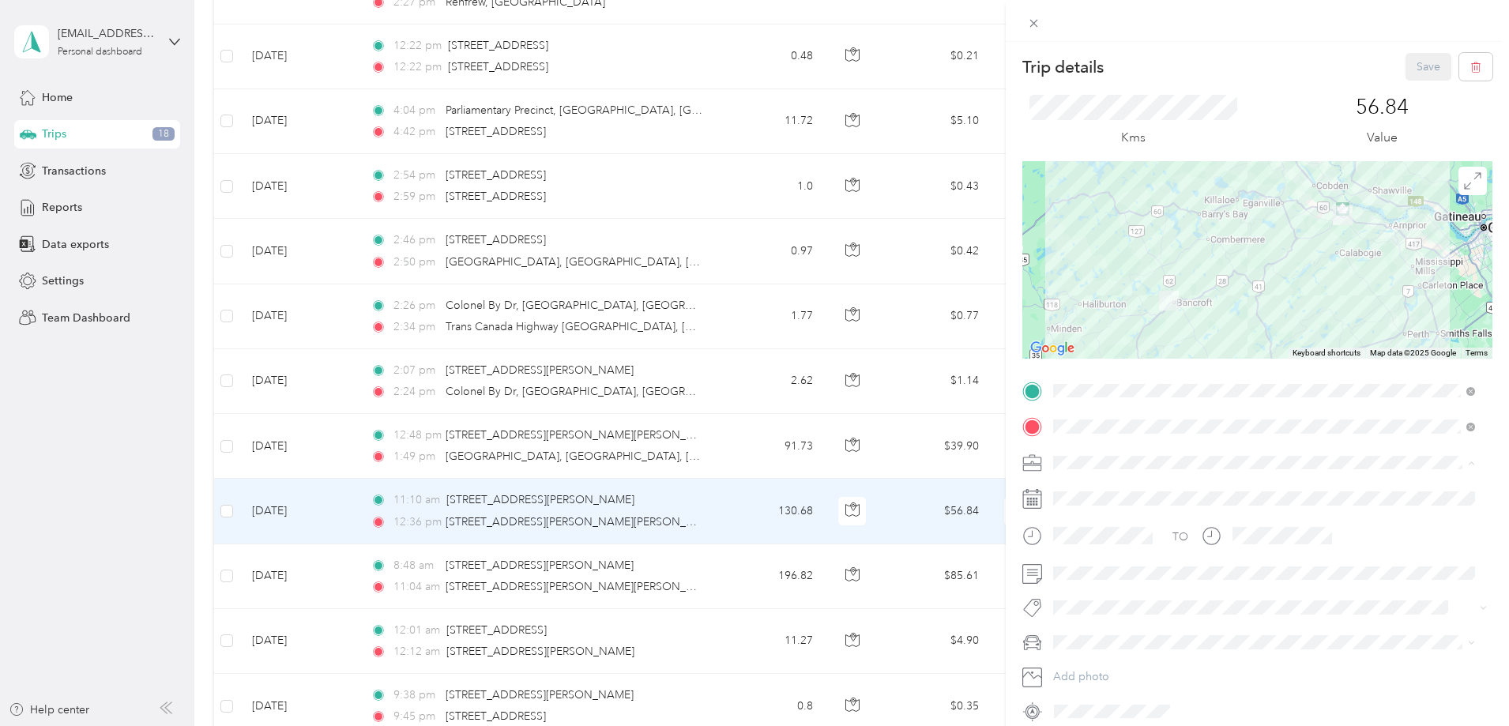
click at [1090, 488] on div "Work" at bounding box center [1264, 490] width 411 height 17
click at [1424, 65] on button "Save" at bounding box center [1429, 67] width 46 height 28
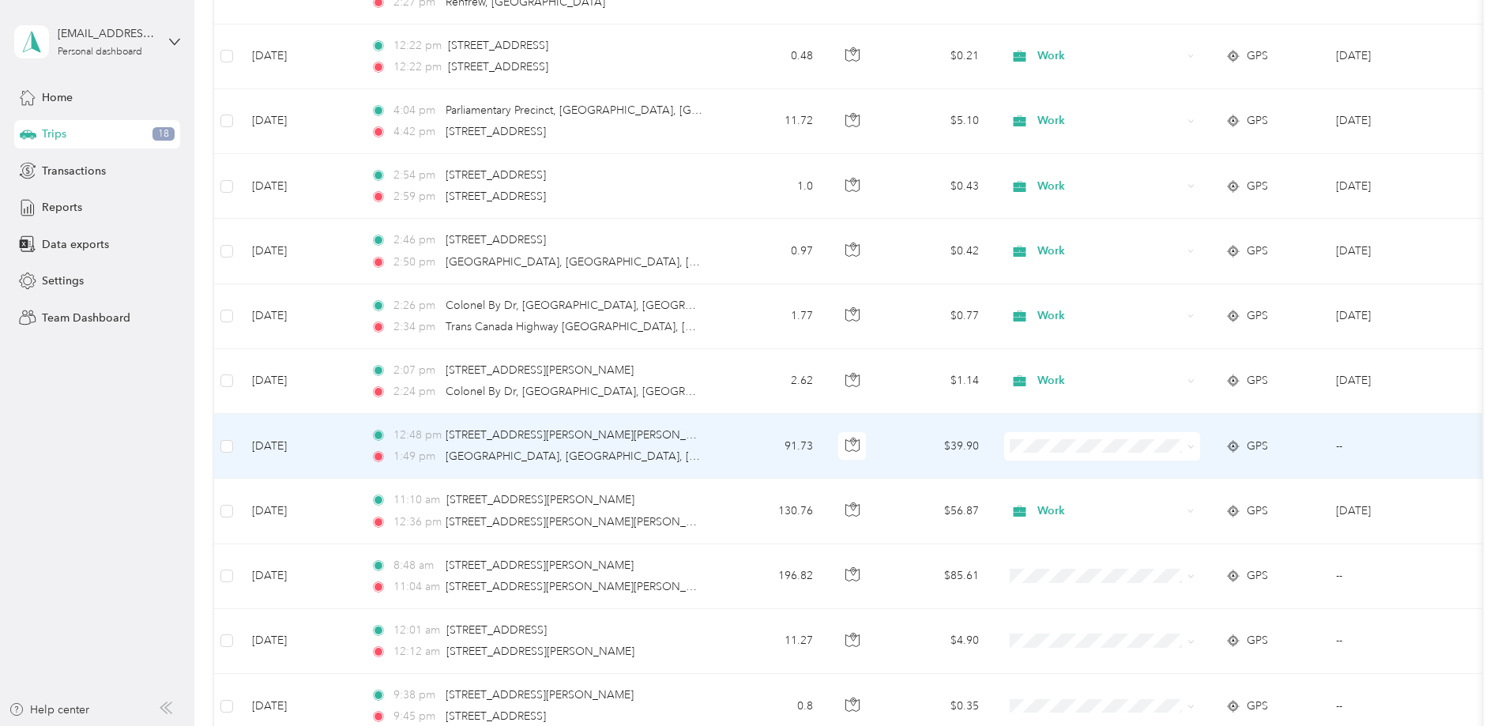
click at [992, 446] on td "$39.90" at bounding box center [936, 446] width 111 height 65
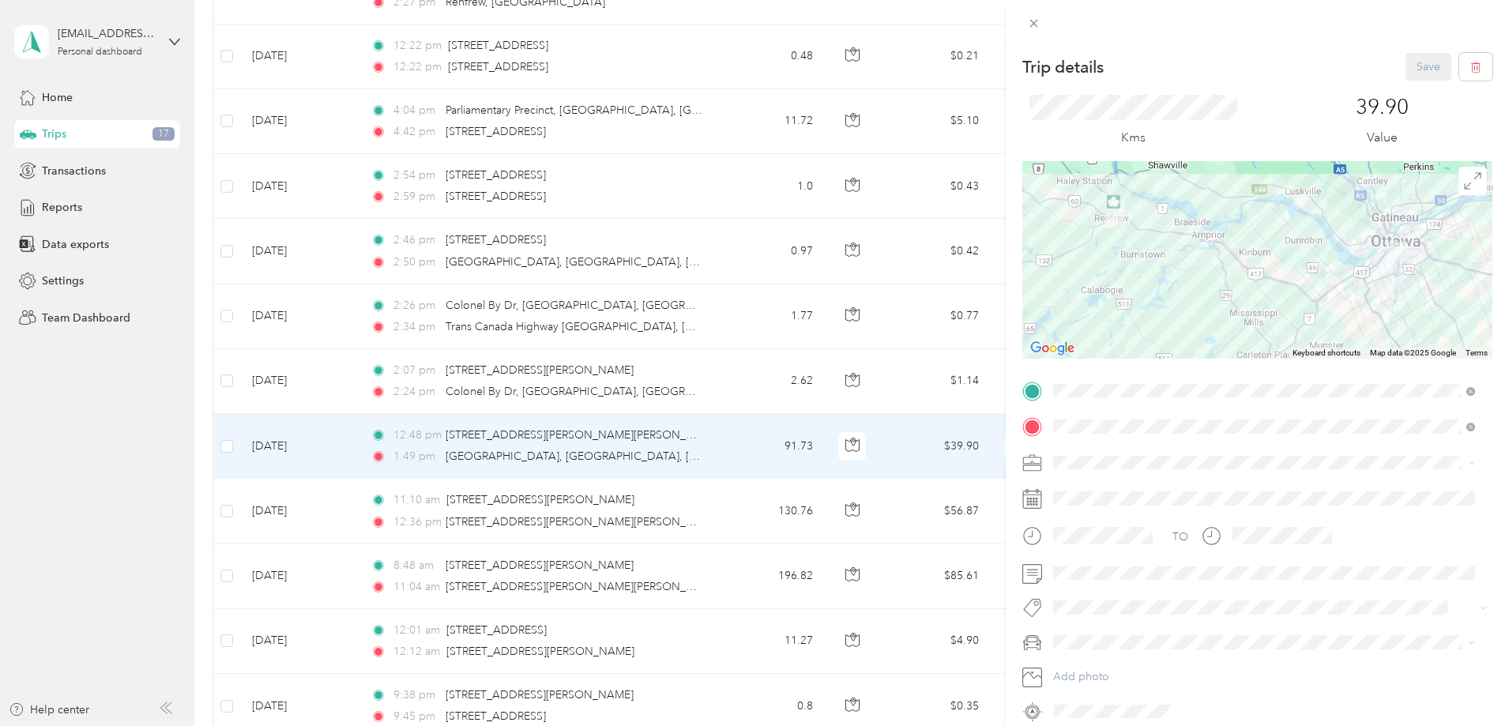
click at [1098, 494] on div "Work" at bounding box center [1264, 490] width 411 height 17
click at [1412, 72] on button "Save" at bounding box center [1429, 67] width 46 height 28
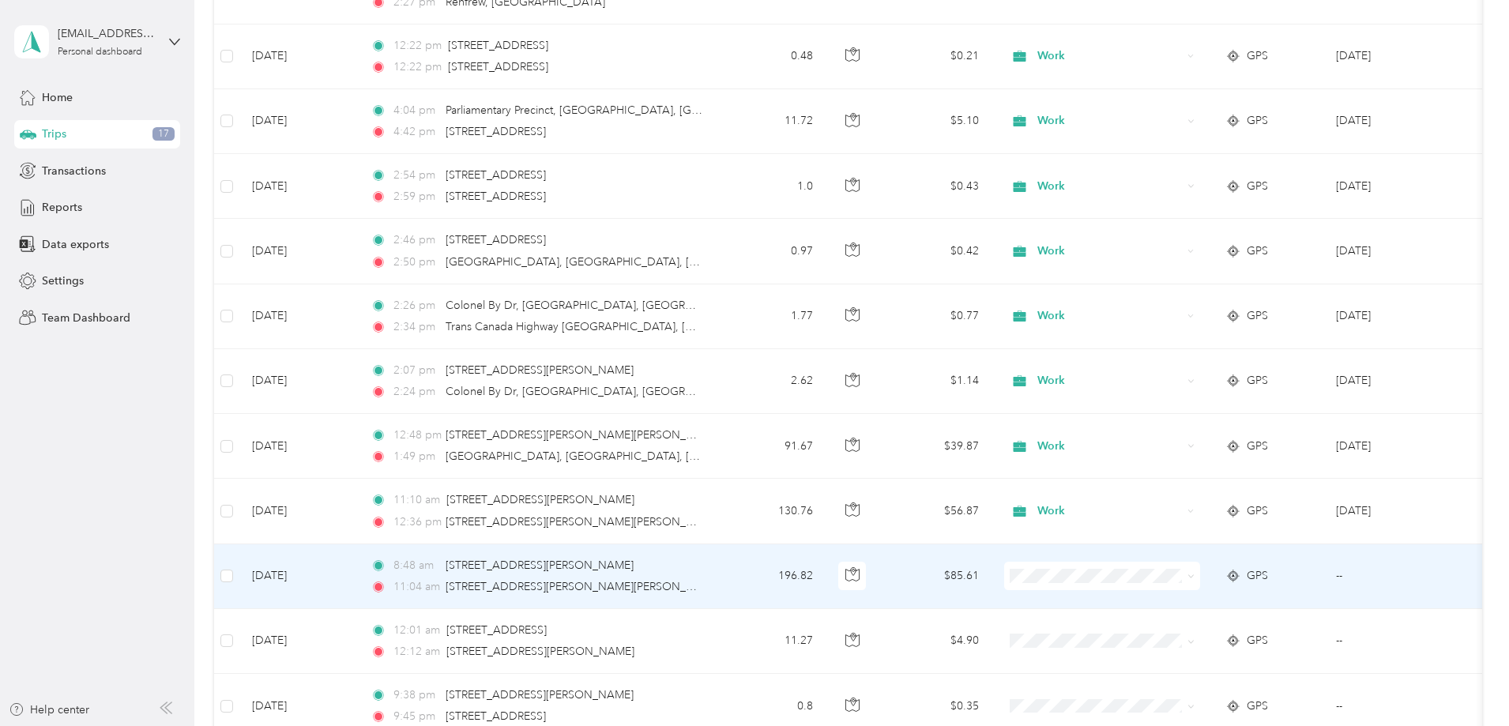
click at [992, 572] on td "$85.61" at bounding box center [936, 576] width 111 height 65
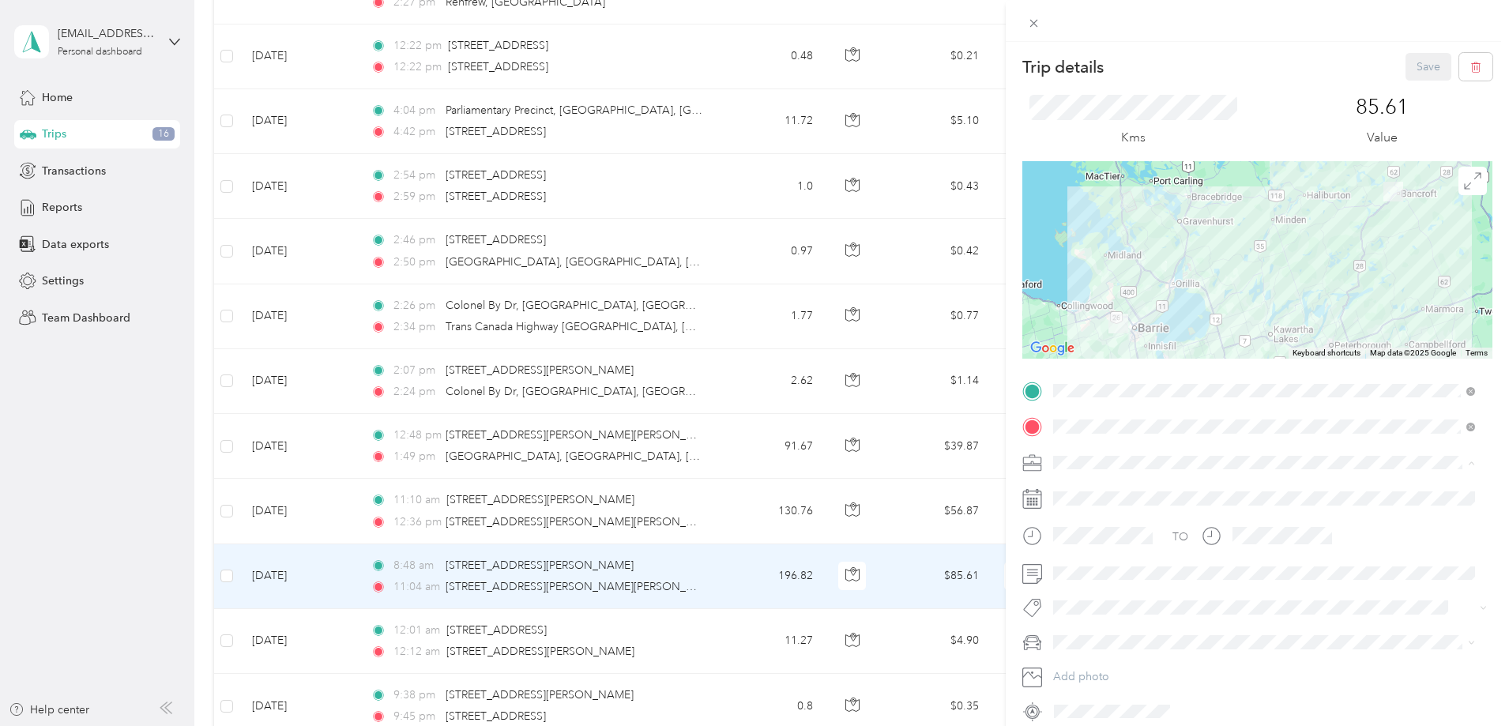
click at [1086, 494] on div "Work" at bounding box center [1264, 490] width 411 height 17
click at [1415, 62] on button "Save" at bounding box center [1429, 67] width 46 height 28
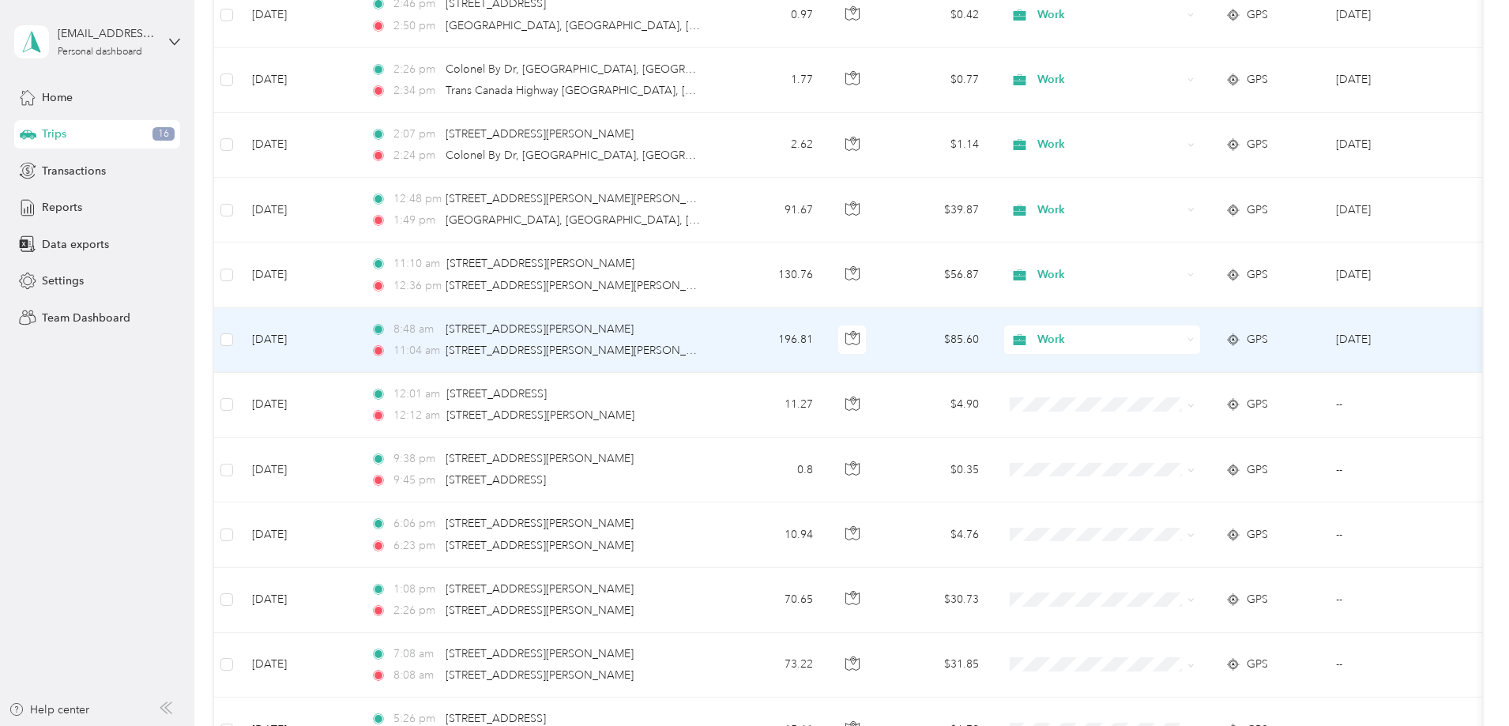
scroll to position [869, 0]
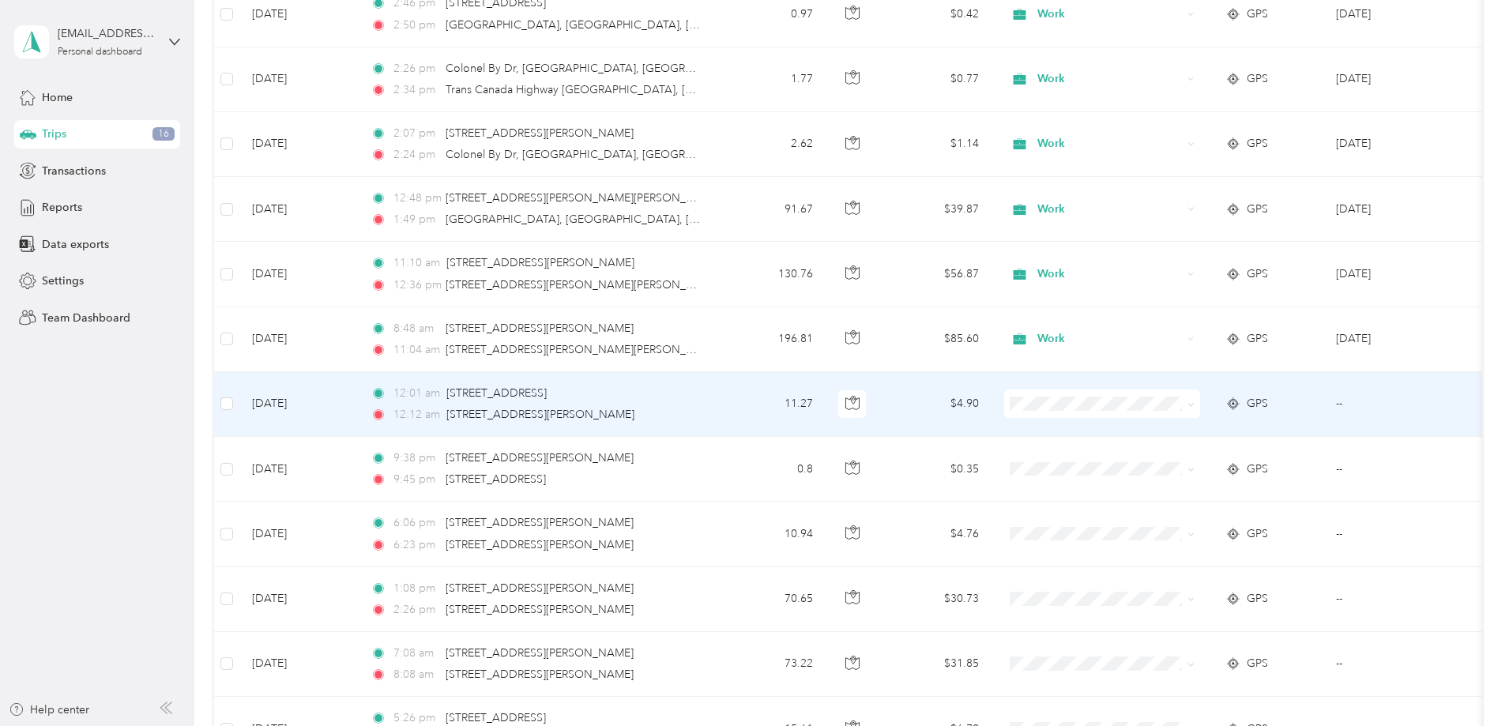
click at [992, 408] on td "$4.90" at bounding box center [936, 404] width 111 height 65
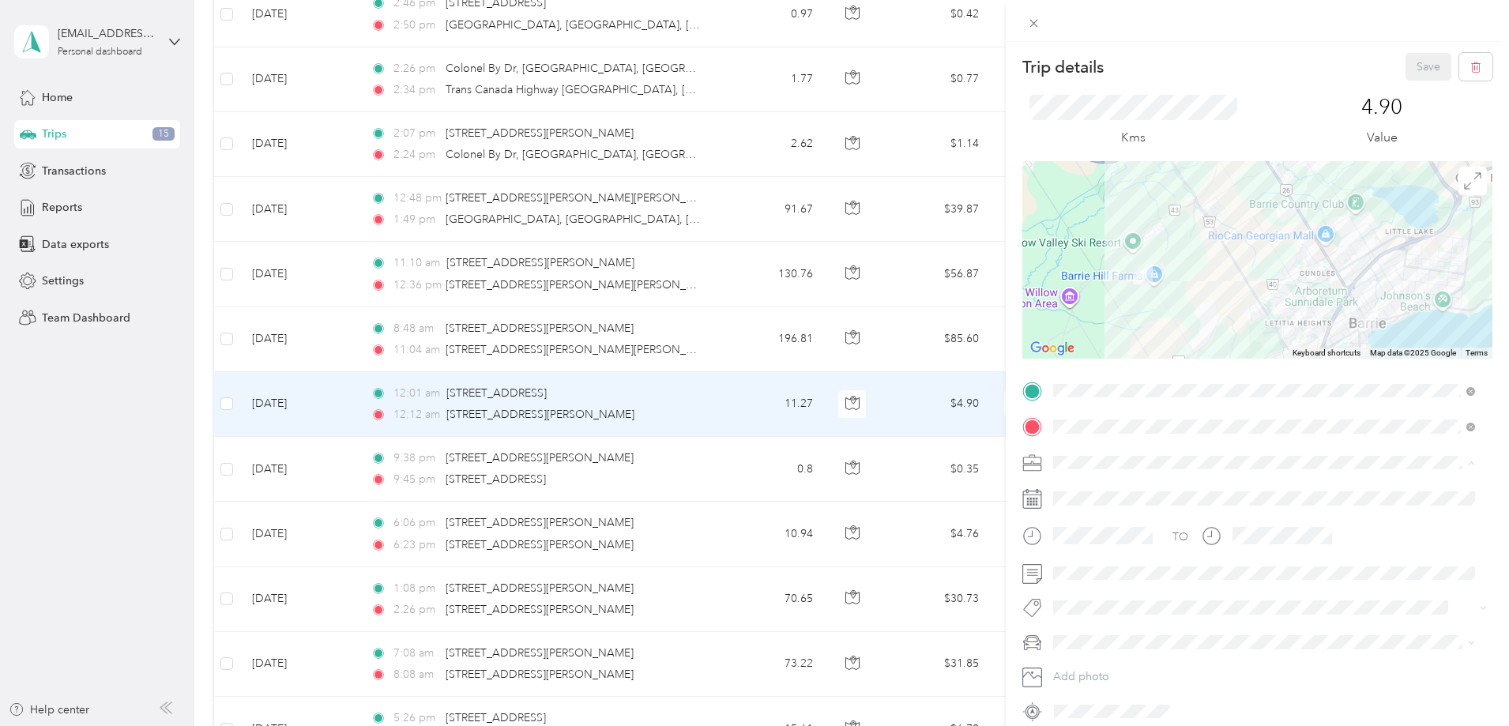
click at [1099, 514] on span "Personal" at bounding box center [1080, 517] width 42 height 13
click at [1423, 58] on button "Save" at bounding box center [1429, 67] width 46 height 28
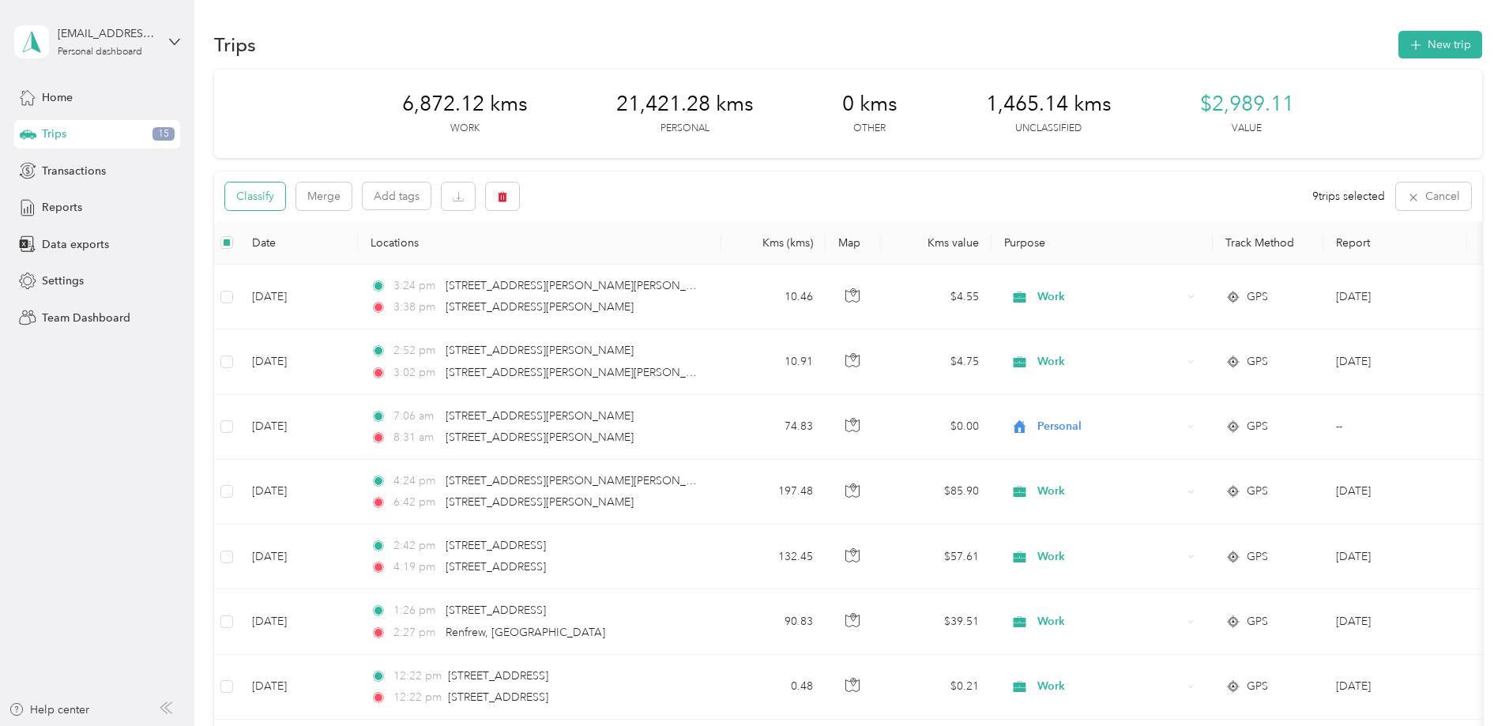
click at [285, 193] on button "Classify" at bounding box center [255, 197] width 60 height 28
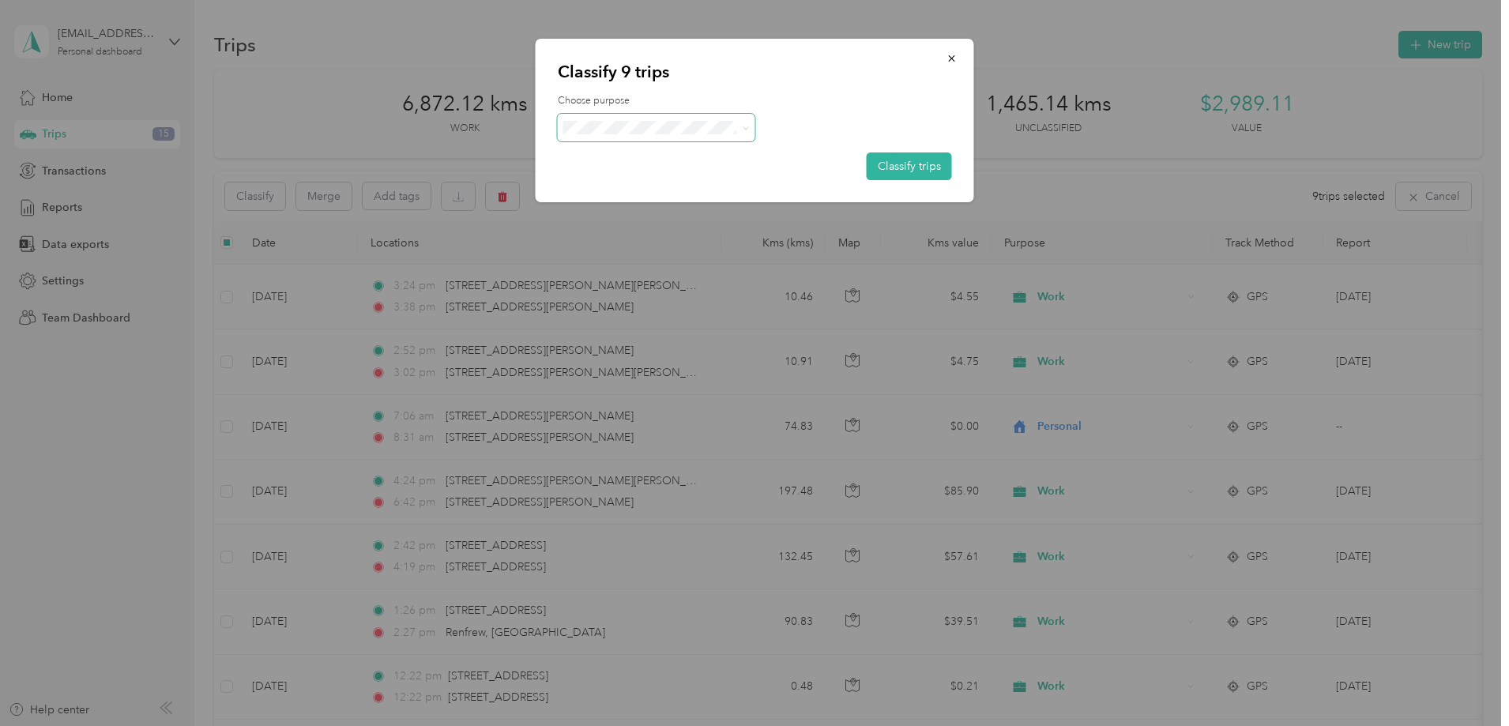
click at [745, 129] on icon at bounding box center [745, 127] width 5 height 3
click at [657, 194] on ol "Work Personal Law enforcement Other Charity Medical Moving Commute" at bounding box center [657, 253] width 198 height 221
click at [919, 168] on button "Classify trips" at bounding box center [909, 167] width 85 height 28
click at [744, 126] on icon at bounding box center [745, 128] width 7 height 7
click at [666, 187] on span "Personal" at bounding box center [670, 184] width 147 height 17
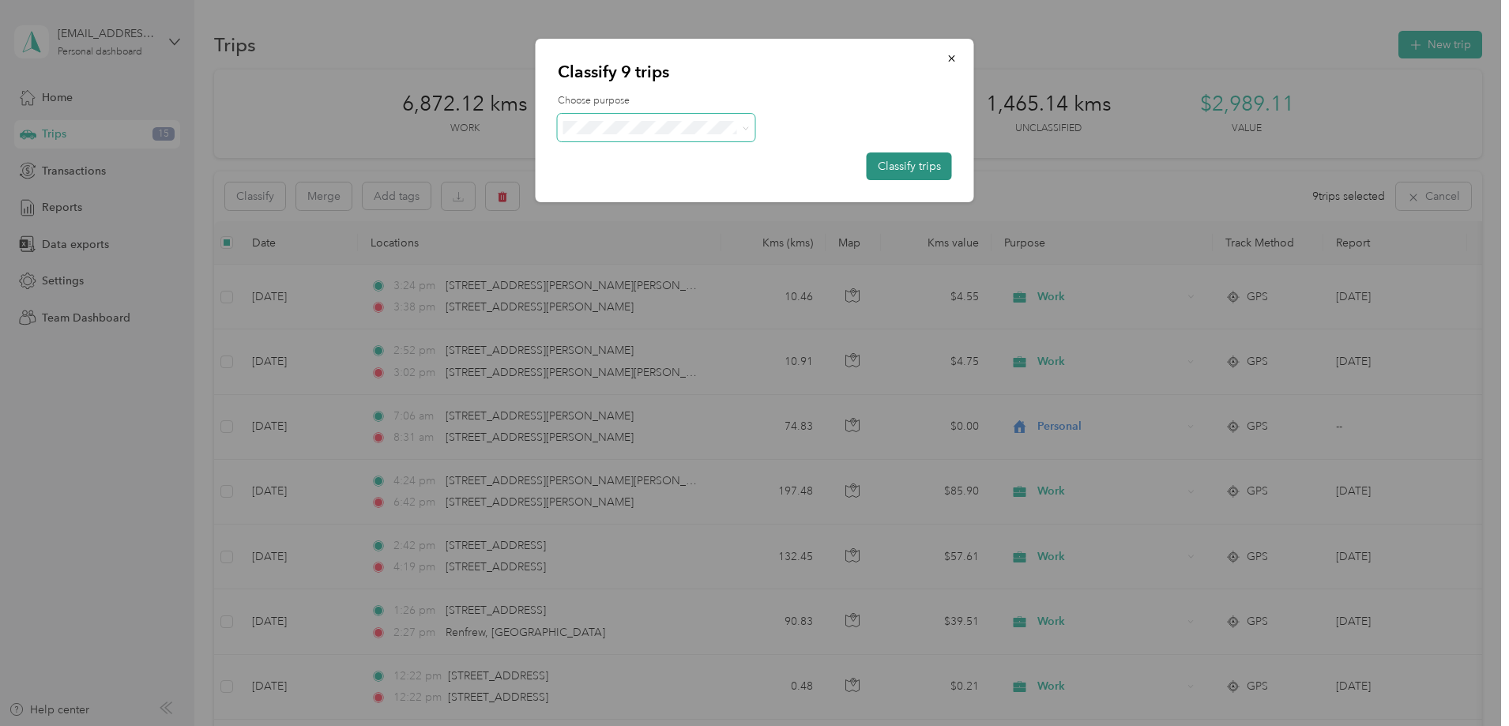
click at [940, 159] on button "Classify trips" at bounding box center [909, 167] width 85 height 28
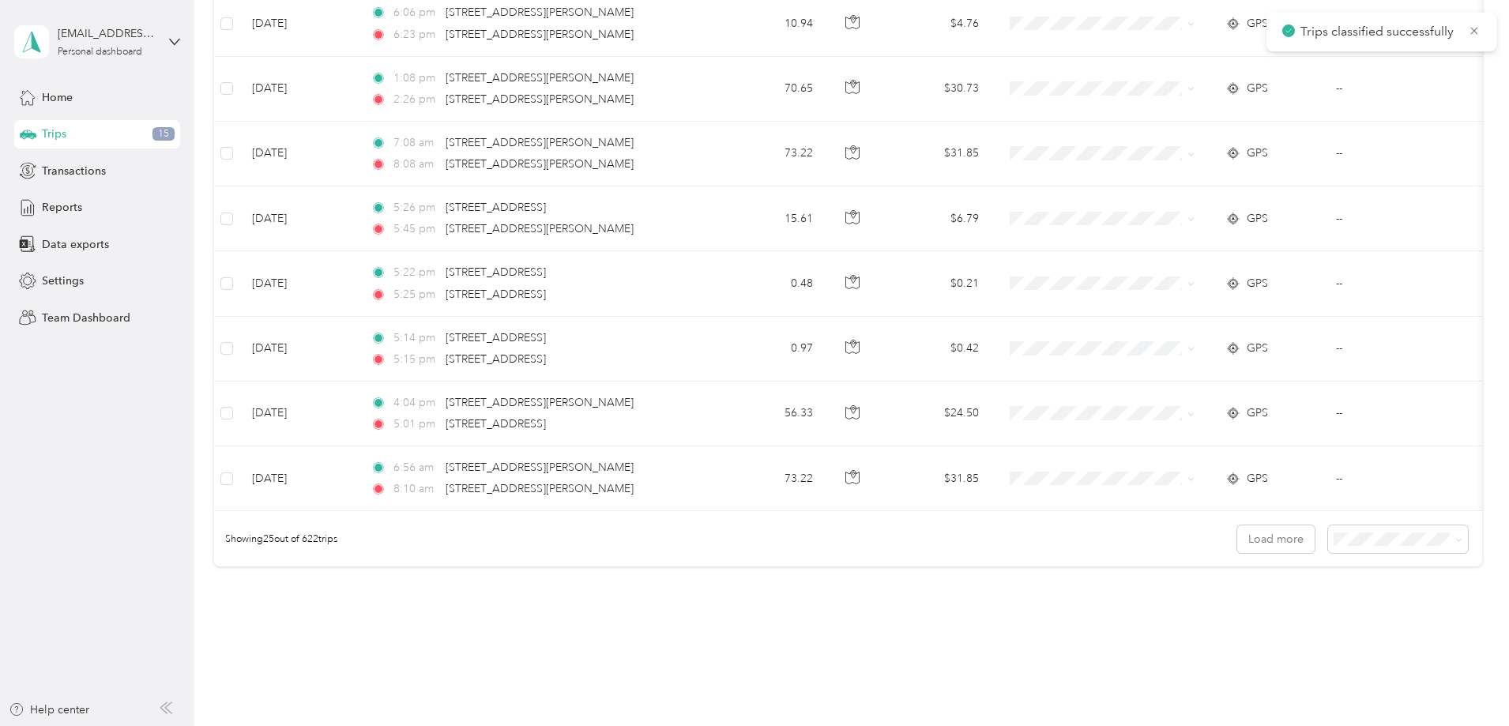
scroll to position [1451, 0]
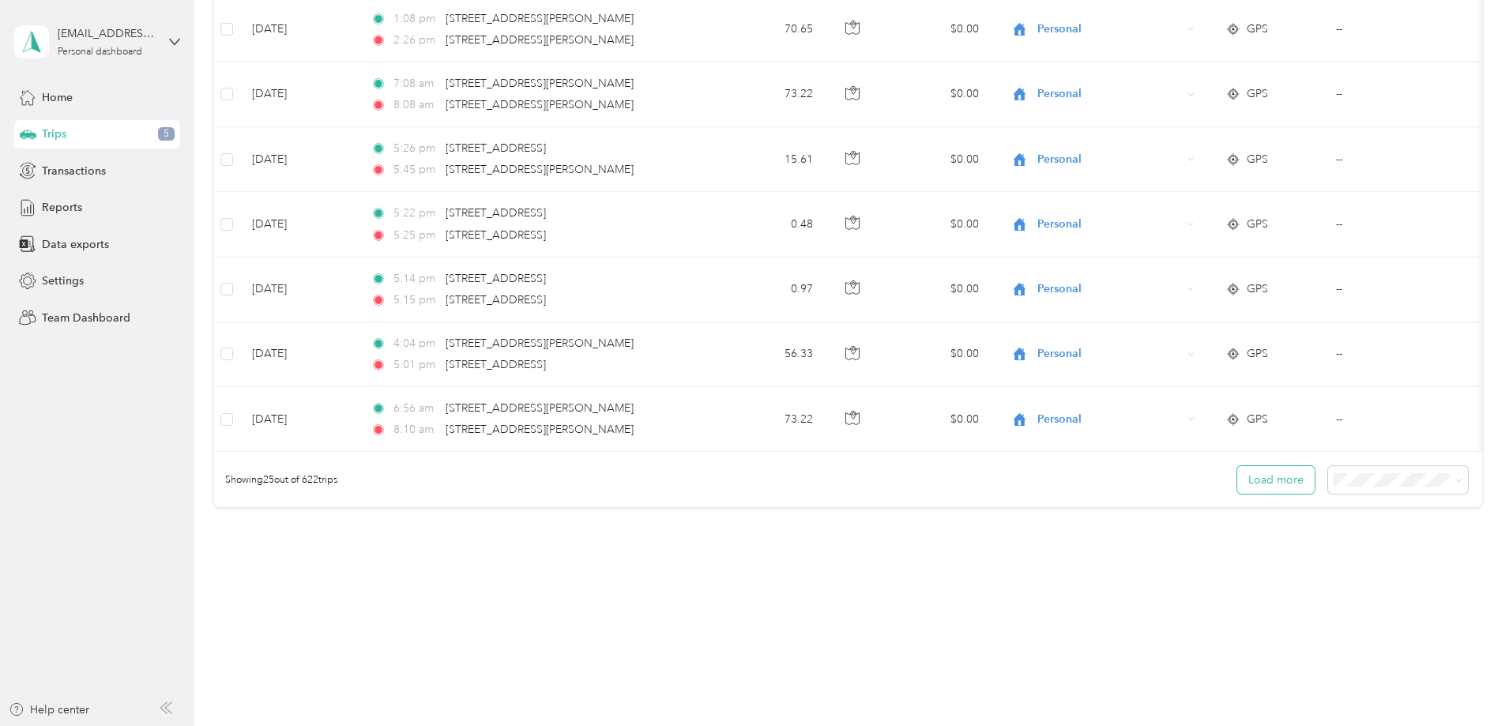
click at [1237, 484] on button "Load more" at bounding box center [1275, 480] width 77 height 28
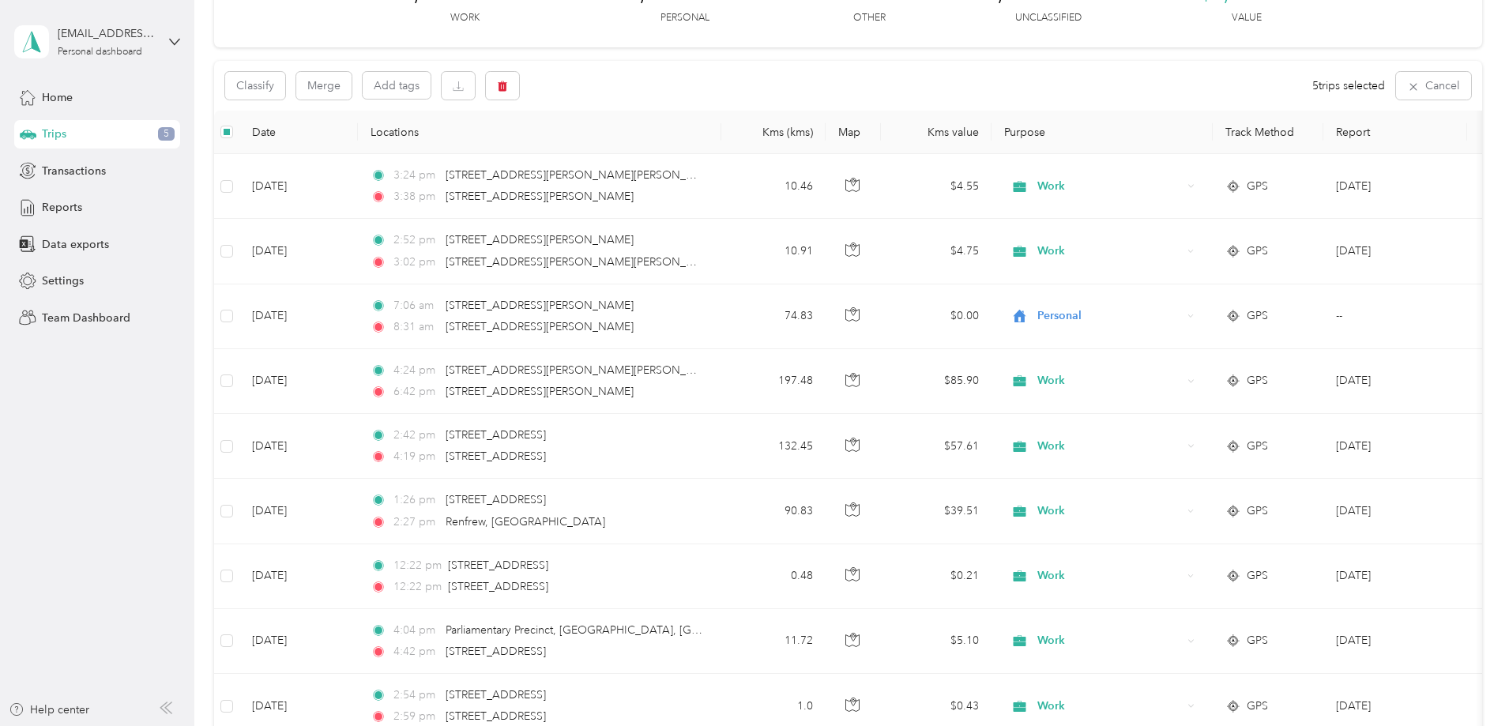
scroll to position [0, 0]
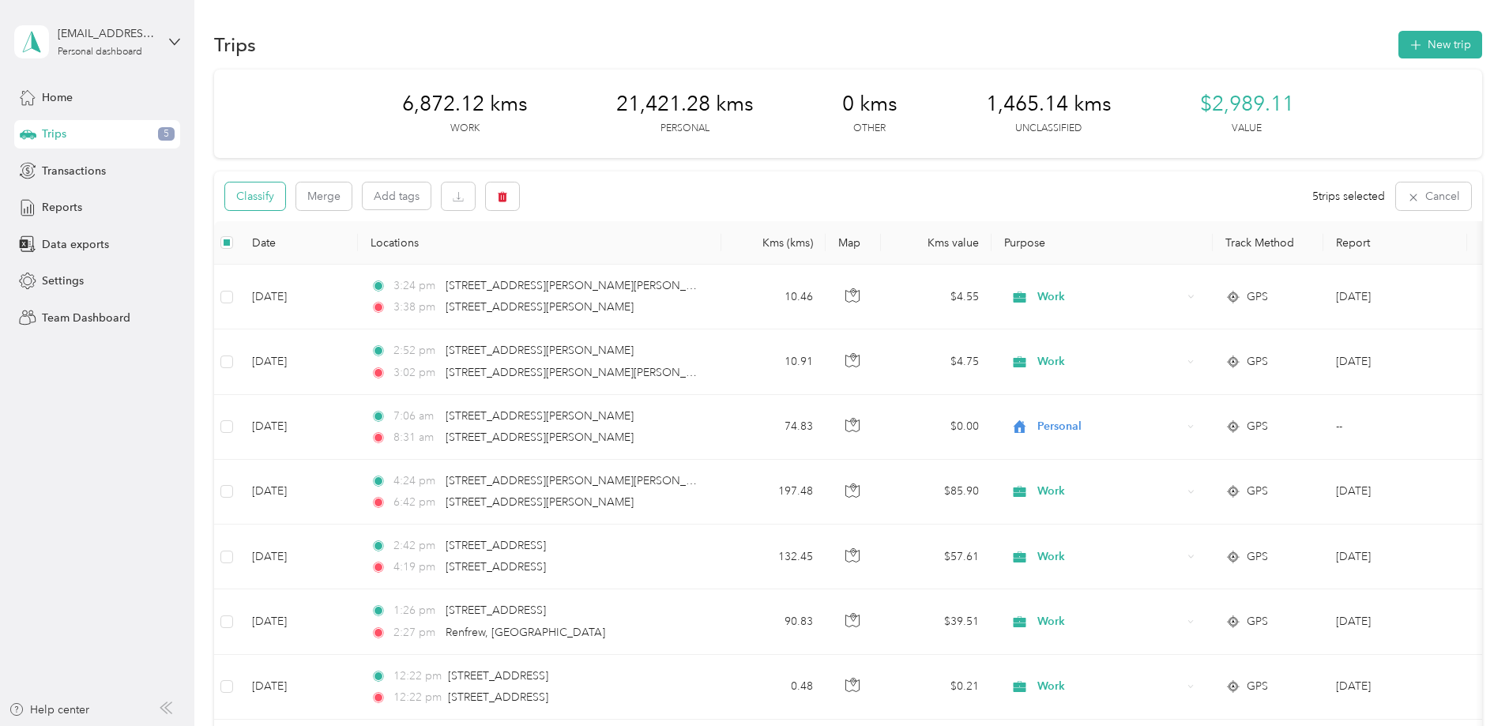
click at [285, 195] on button "Classify" at bounding box center [255, 197] width 60 height 28
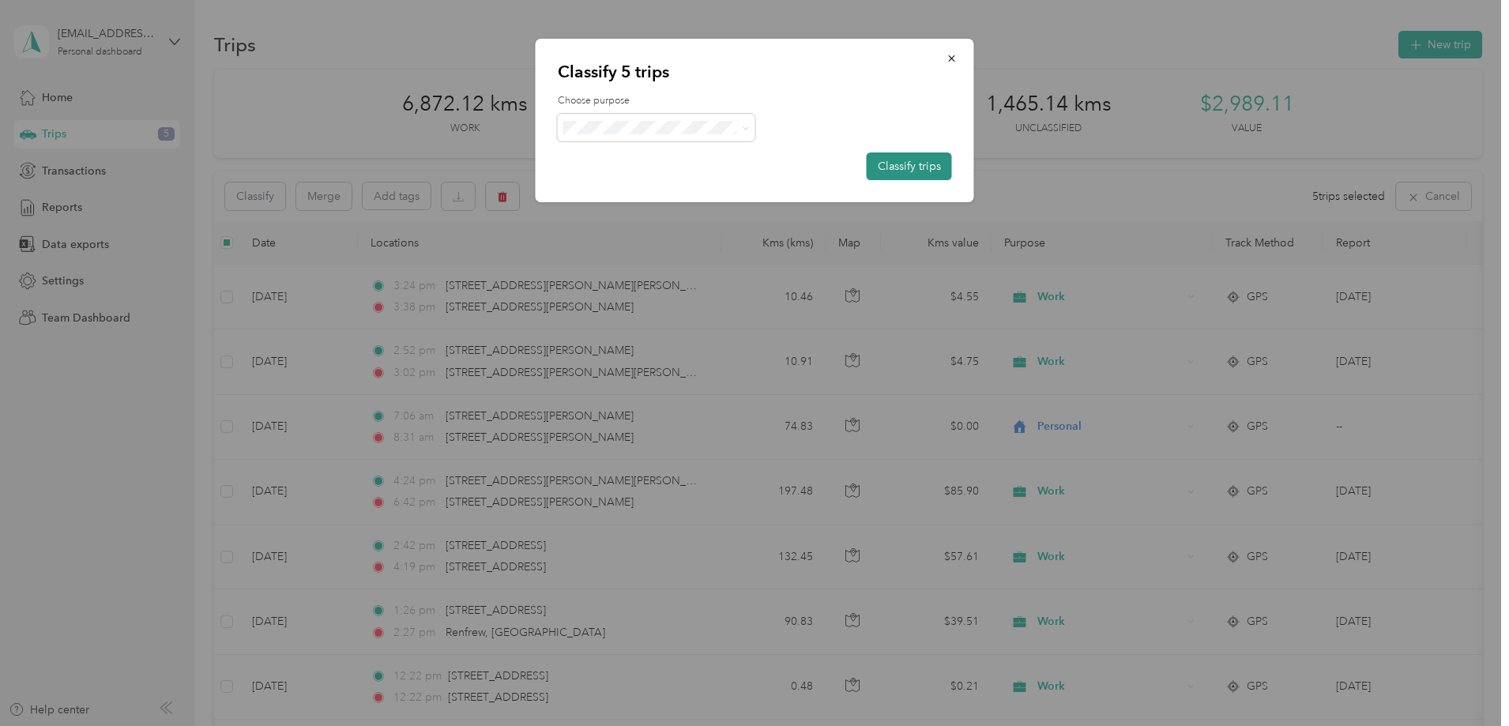
click at [938, 158] on button "Classify trips" at bounding box center [909, 167] width 85 height 28
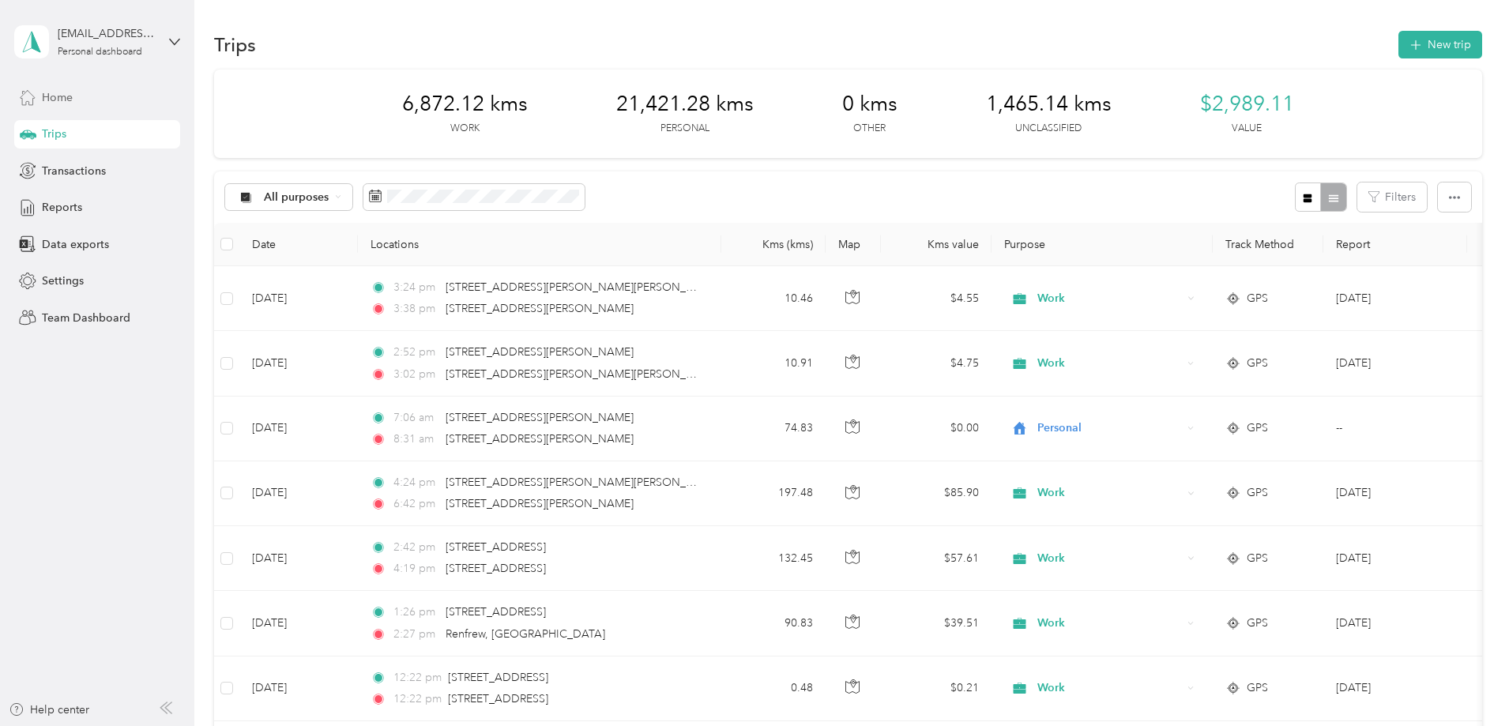
click at [60, 96] on span "Home" at bounding box center [57, 97] width 31 height 17
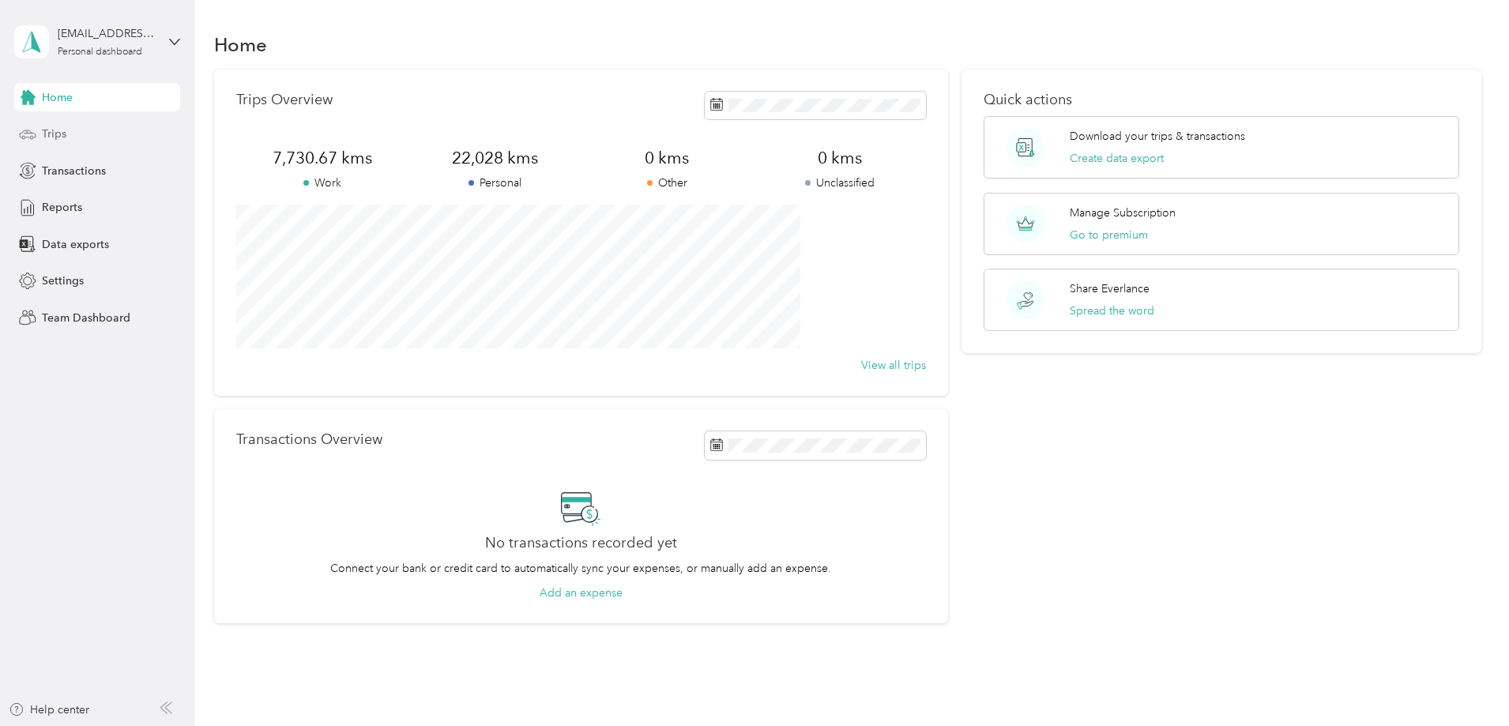
click at [58, 130] on span "Trips" at bounding box center [54, 134] width 24 height 17
